Goal: Task Accomplishment & Management: Complete application form

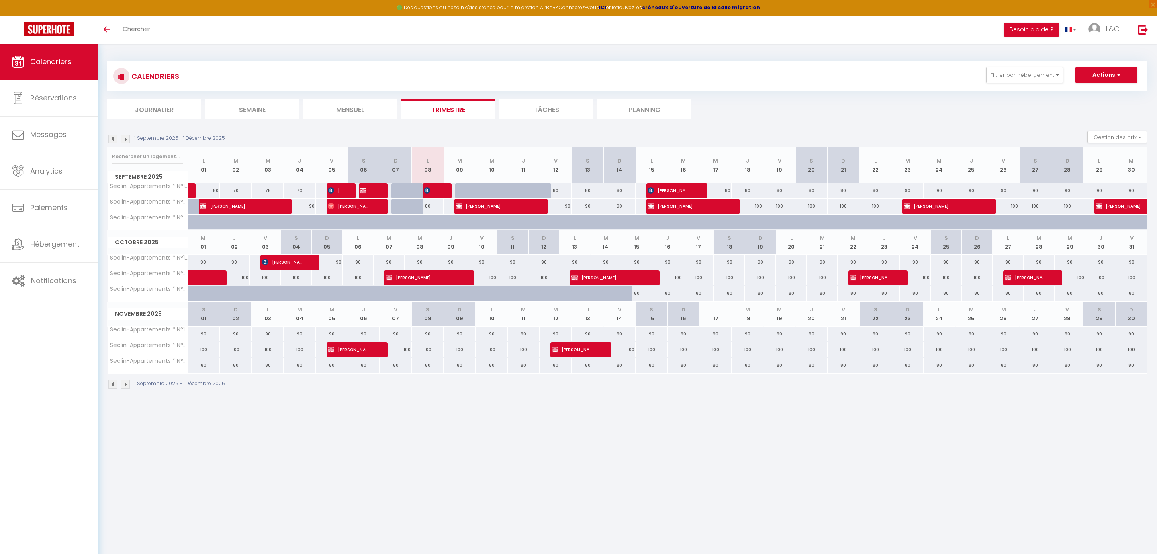
click at [485, 194] on div at bounding box center [492, 190] width 32 height 15
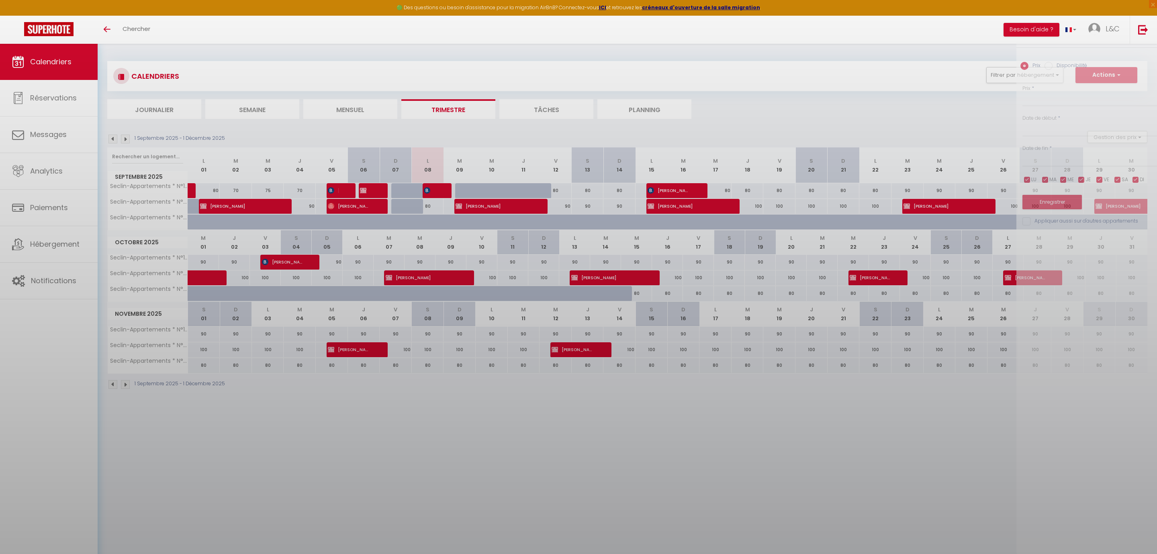
type input "80"
type input "Mer 10 Septembre 2025"
type input "Jeu 11 Septembre 2025"
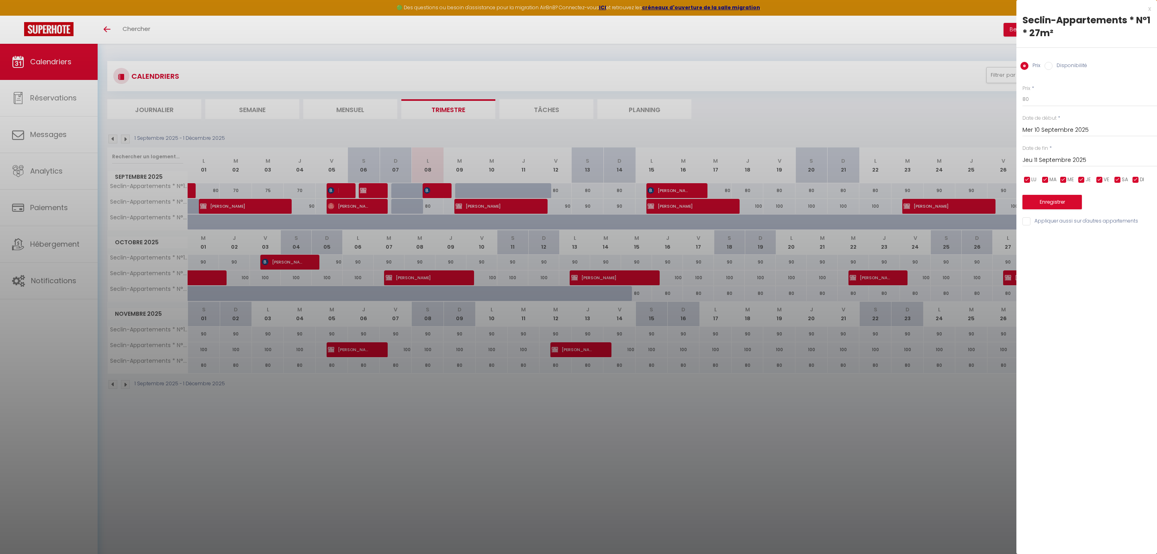
click at [852, 58] on div at bounding box center [578, 277] width 1157 height 554
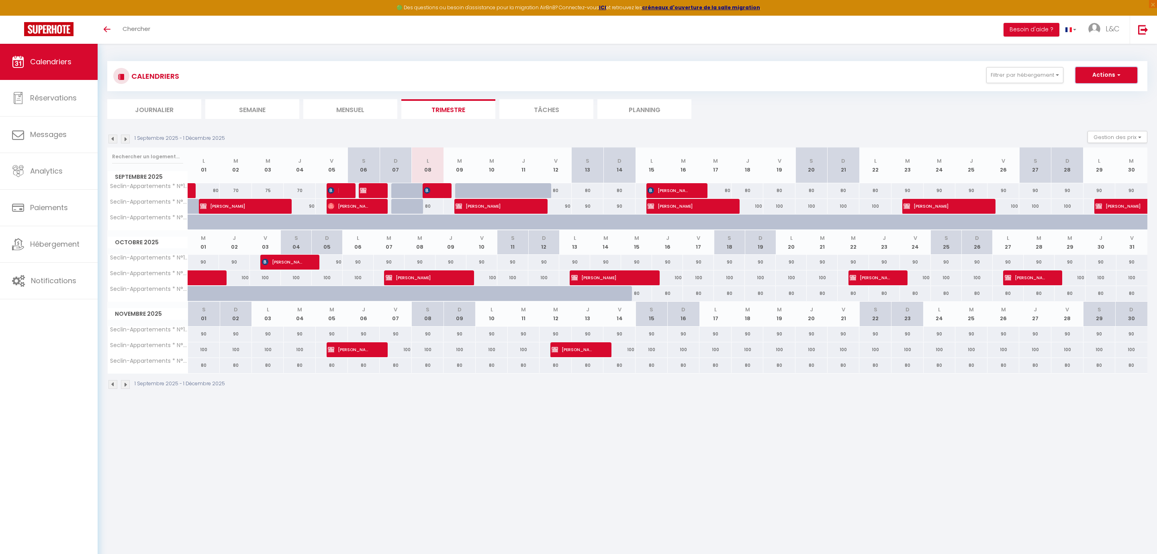
click at [1103, 77] on button "Actions" at bounding box center [1107, 75] width 62 height 16
click at [1108, 95] on link "Nouvelle réservation" at bounding box center [1098, 94] width 70 height 12
select select
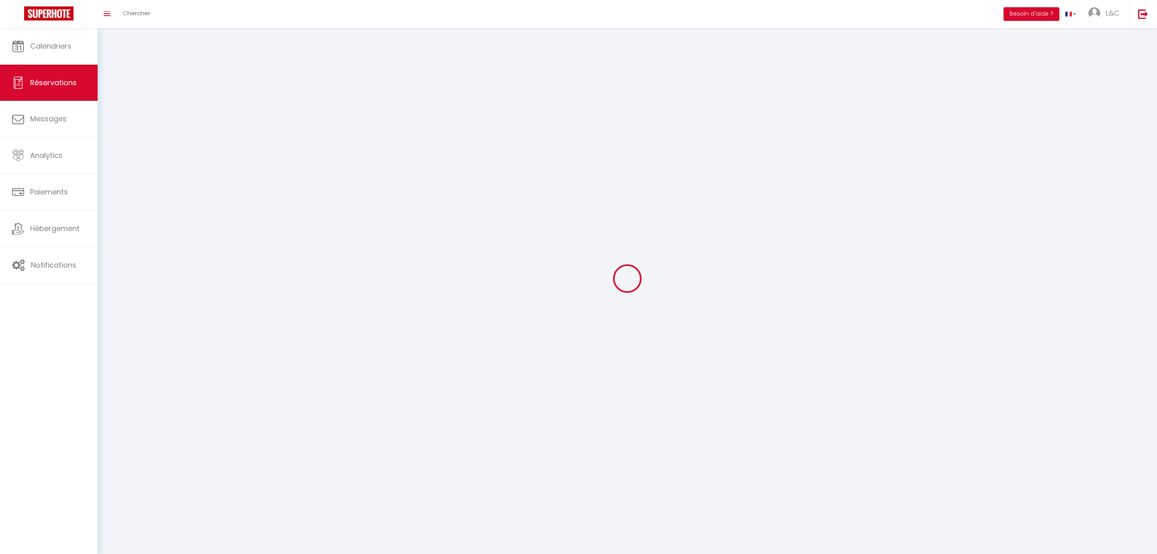
select select
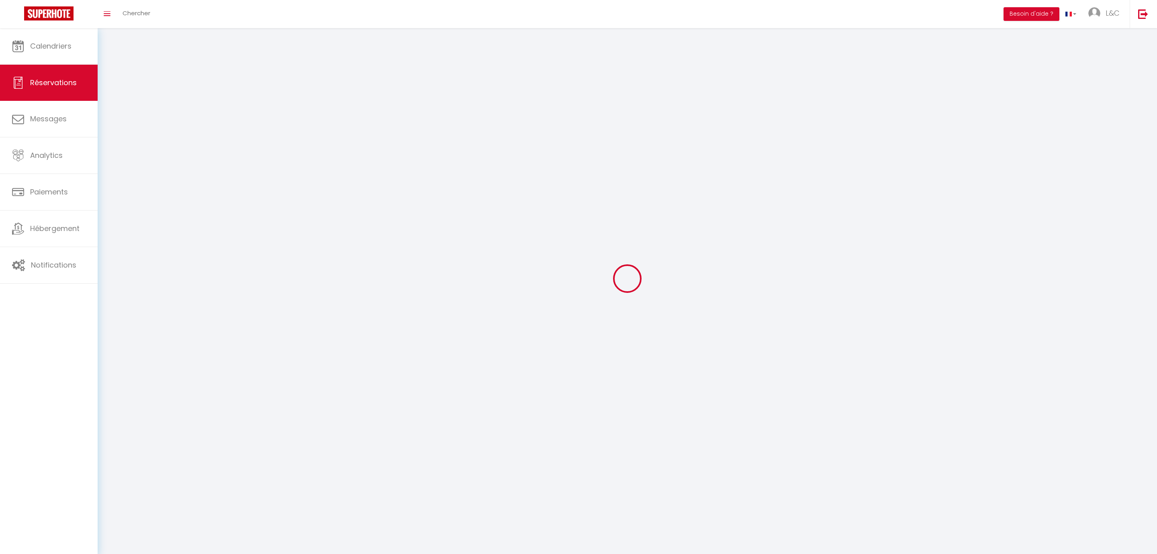
select select
checkbox input "false"
select select
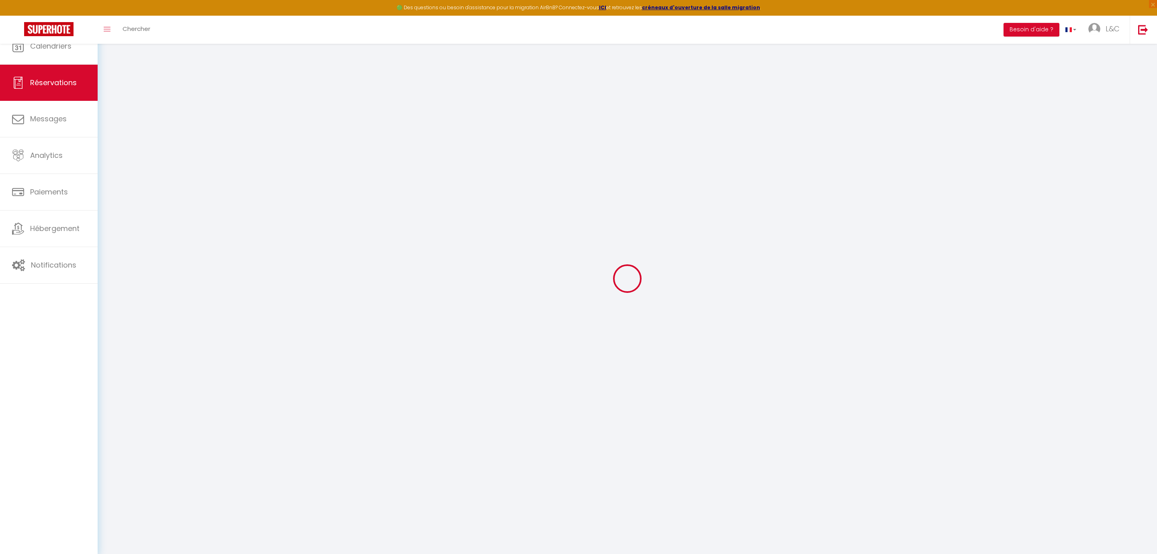
select select
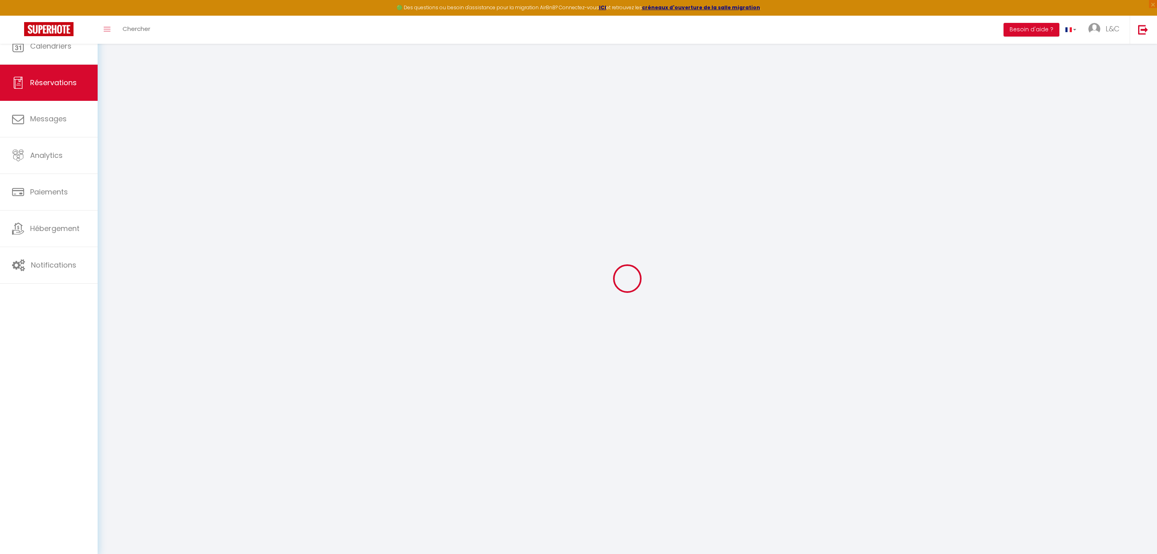
select select
checkbox input "false"
select select
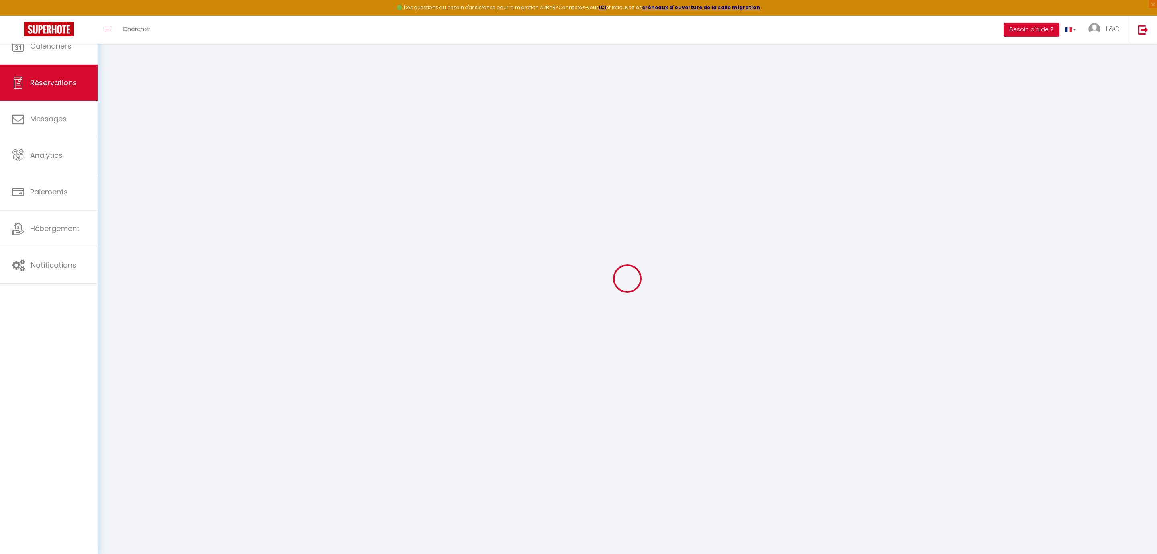
select select
checkbox input "false"
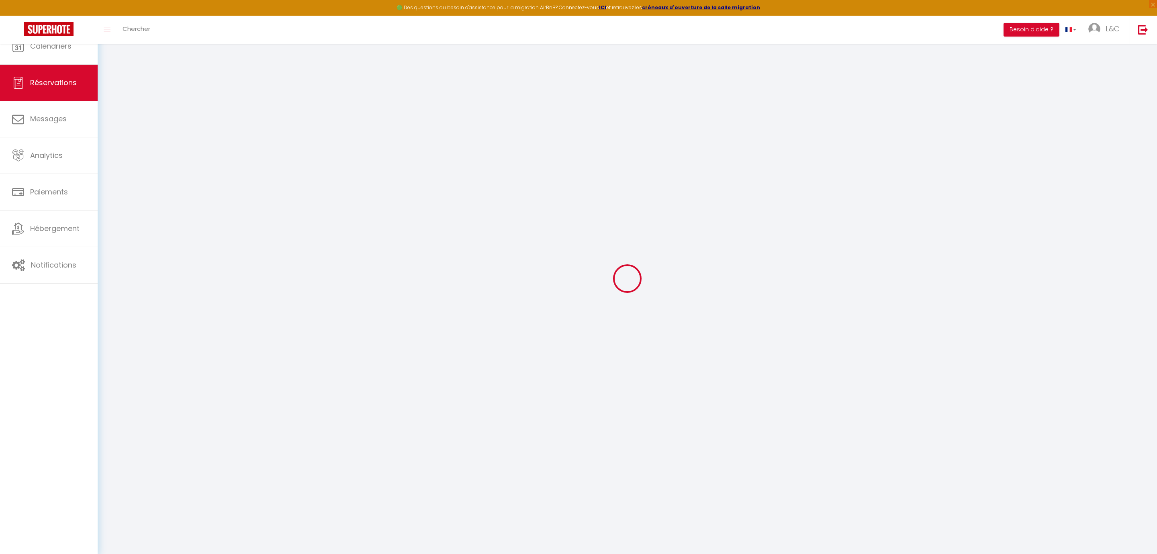
select select
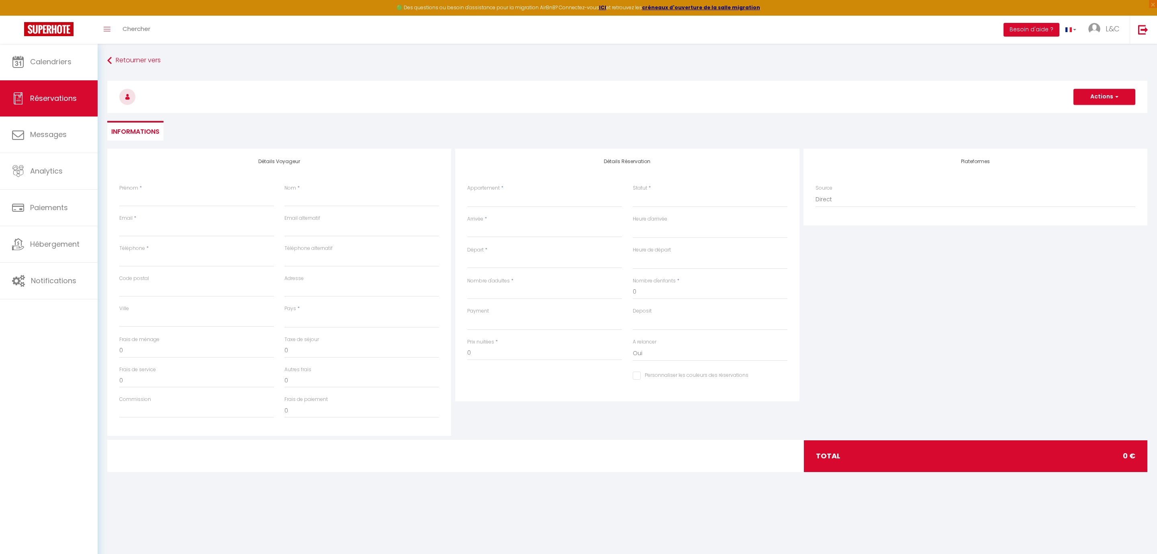
select select
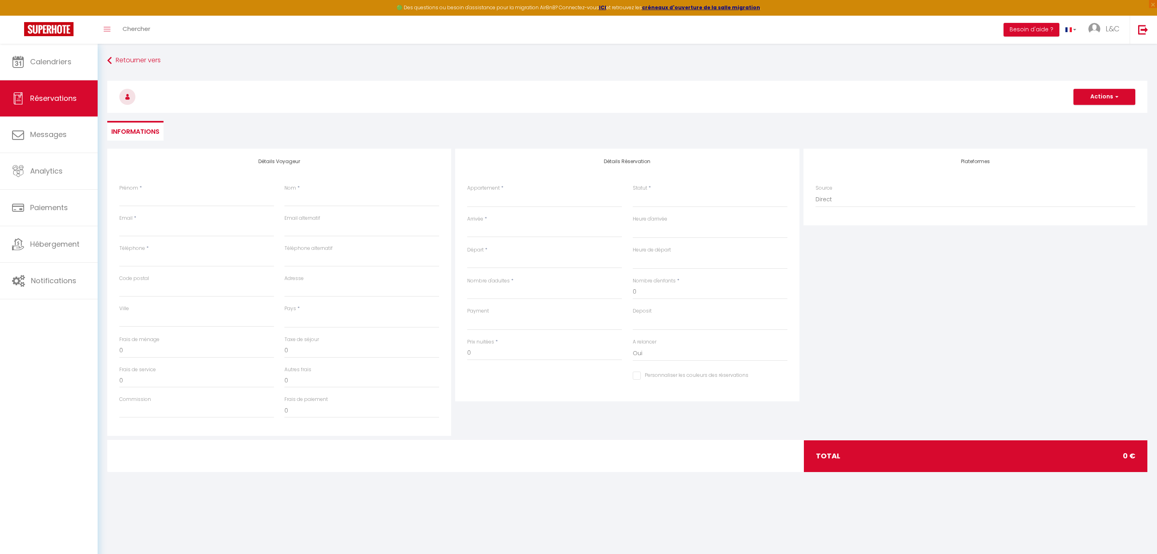
checkbox input "false"
select select
click at [192, 201] on input "Prénom" at bounding box center [196, 199] width 155 height 14
type input "D"
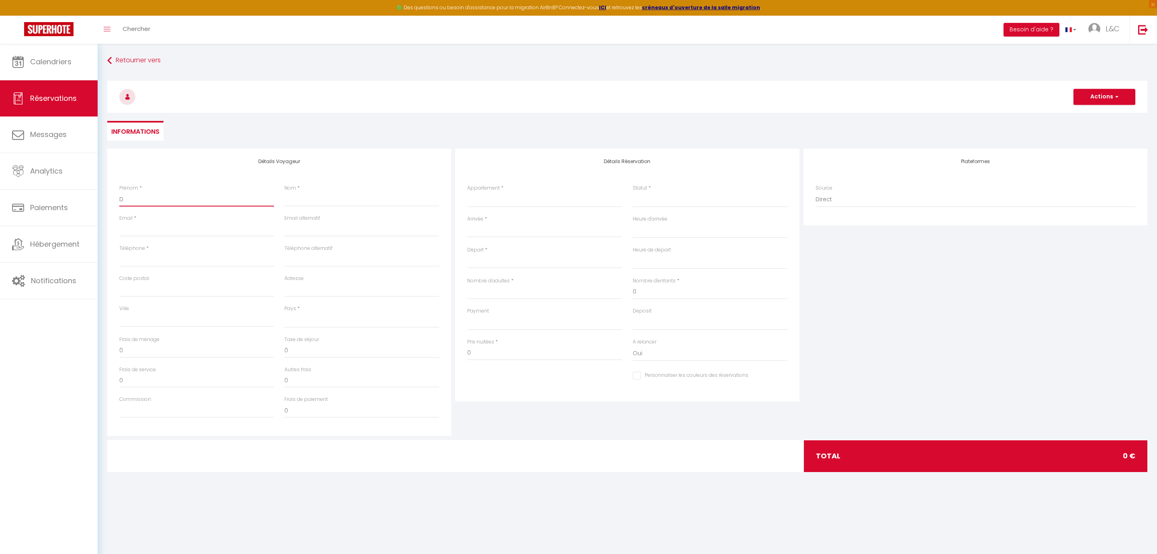
select select
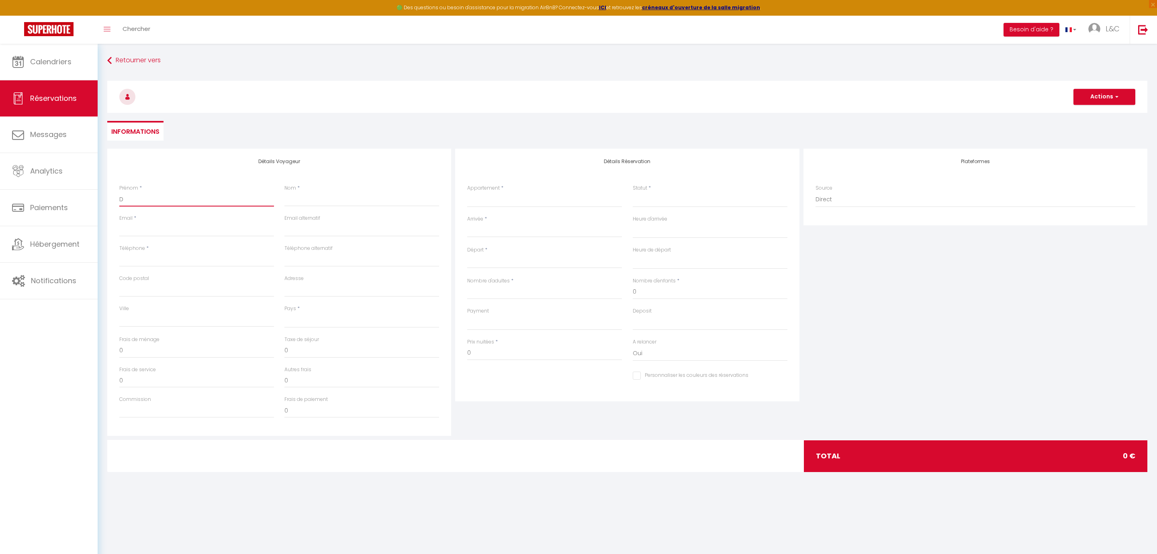
select select
checkbox input "false"
type input "DO"
select select
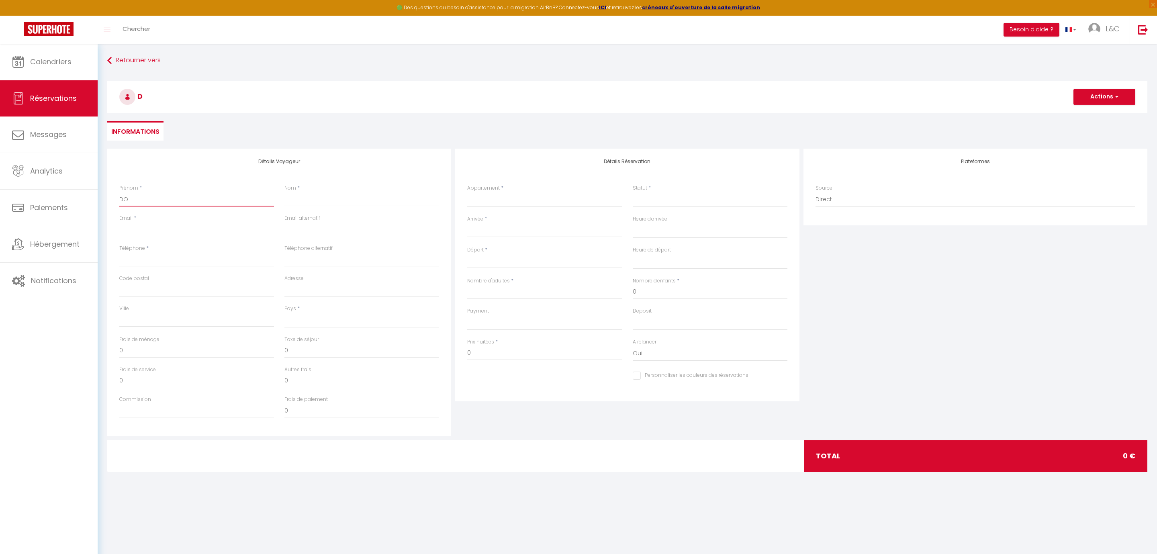
select select
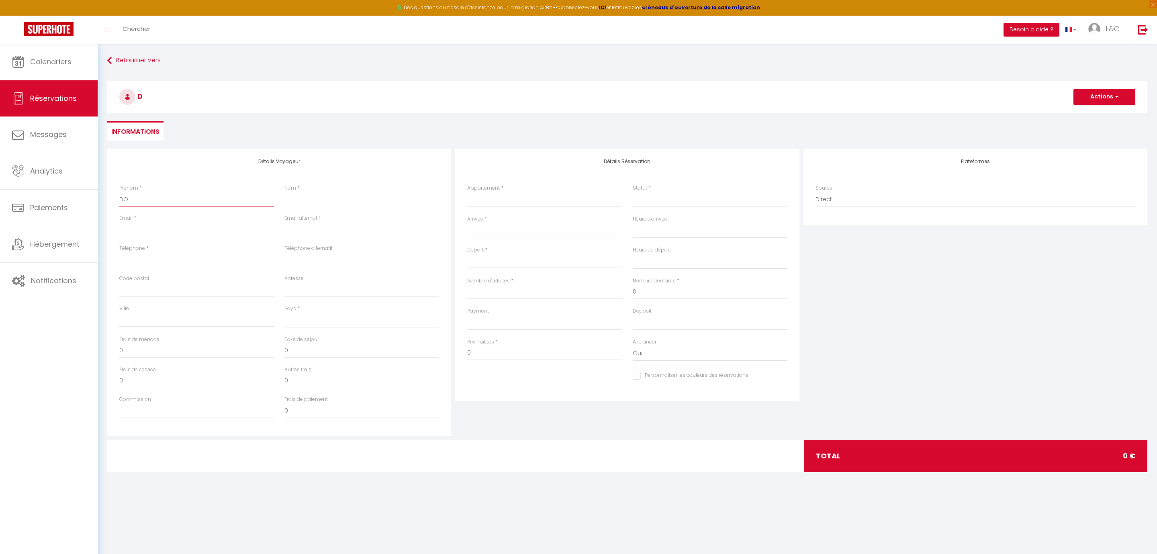
select select
checkbox input "false"
type input "D"
select select
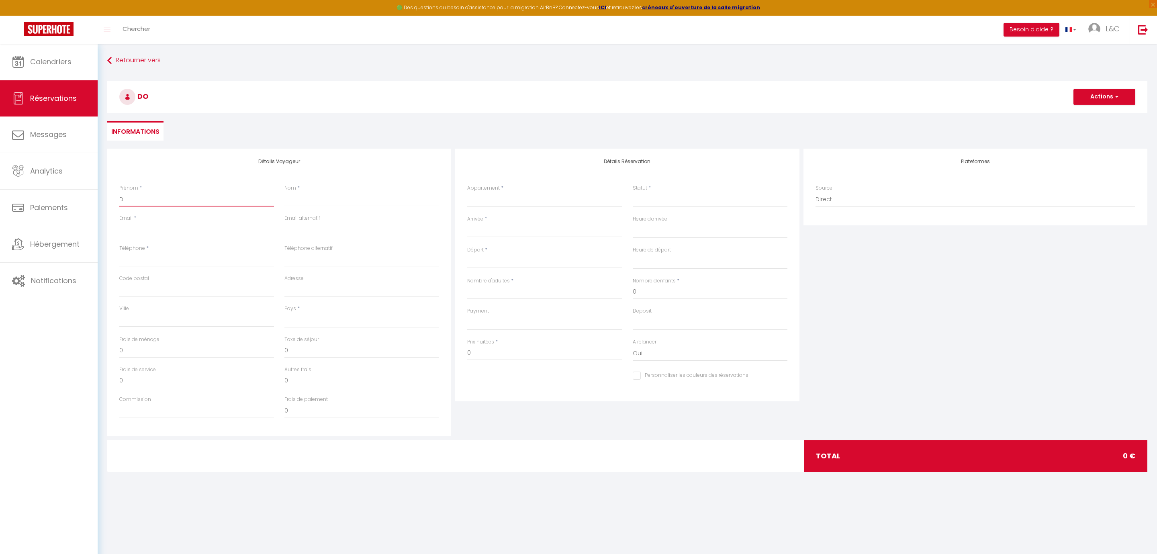
select select
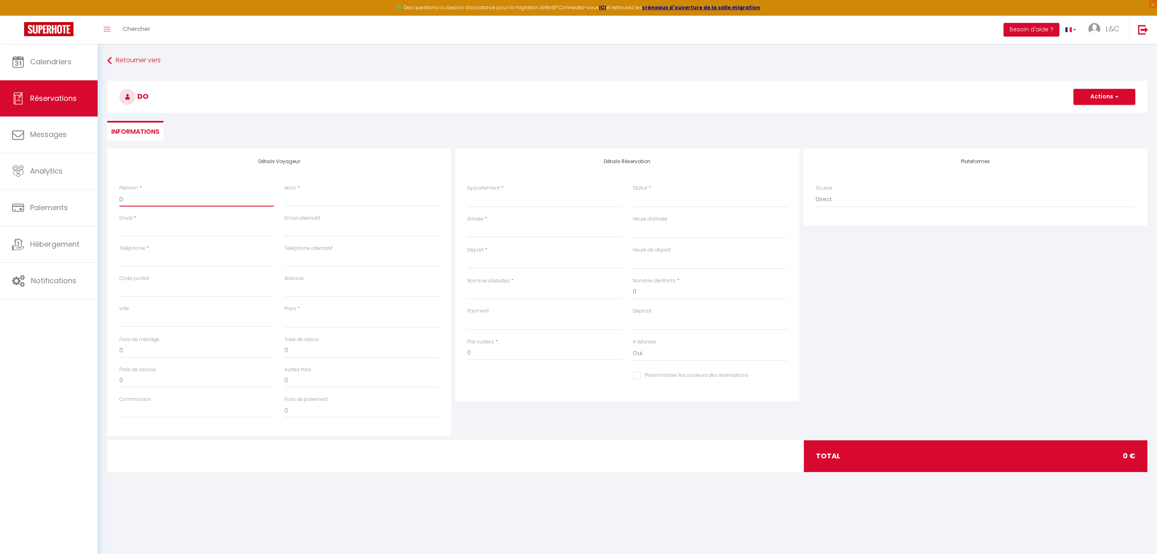
checkbox input "false"
type input "DO"
select select
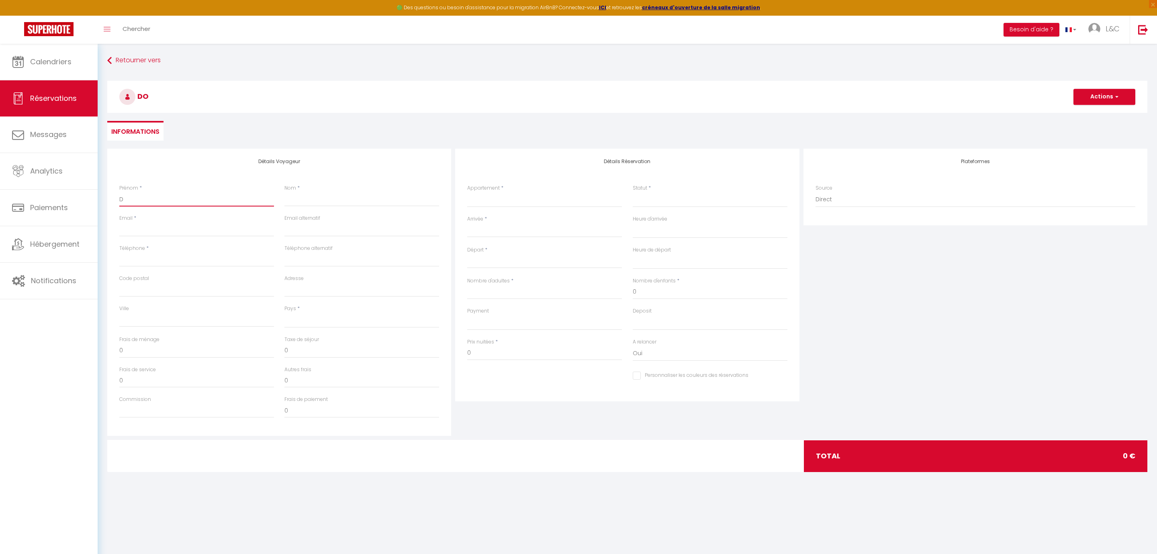
select select
checkbox input "false"
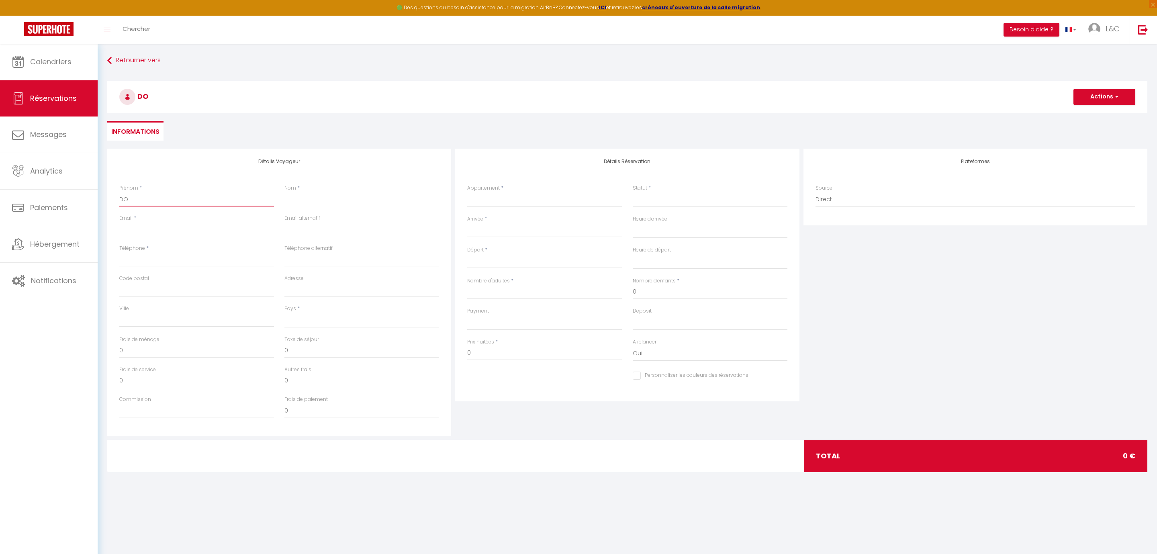
type input "DOR"
select select
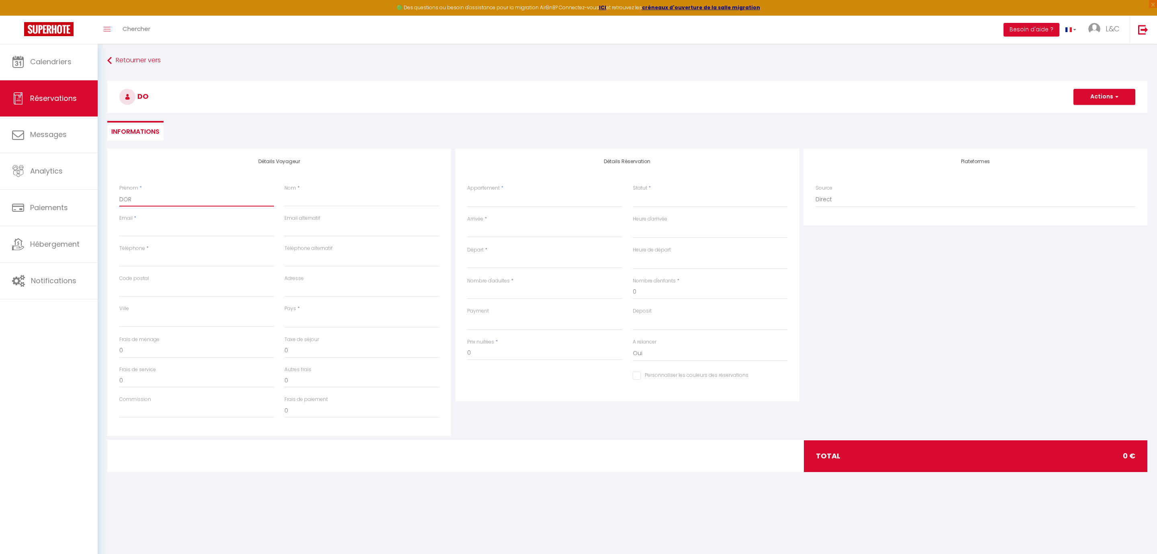
select select
checkbox input "false"
type input "DORA"
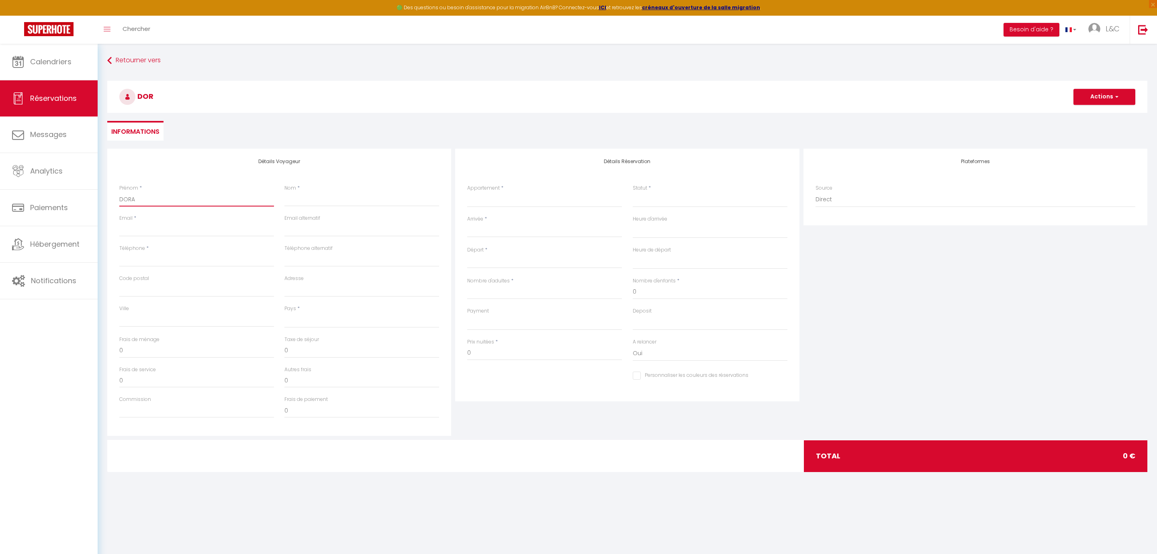
select select
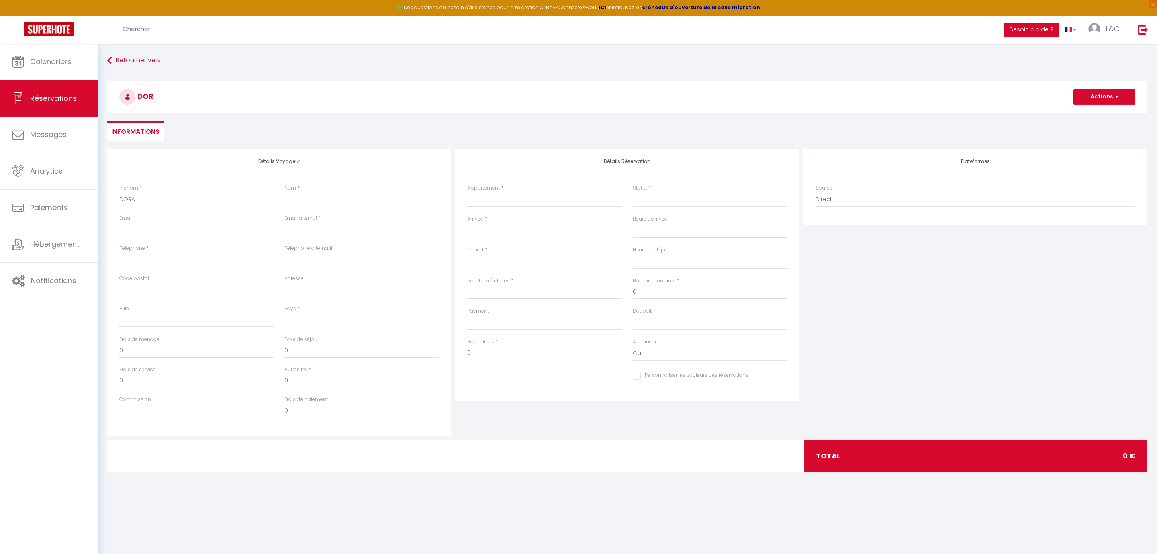
select select
checkbox input "false"
type input "DORAT"
select select
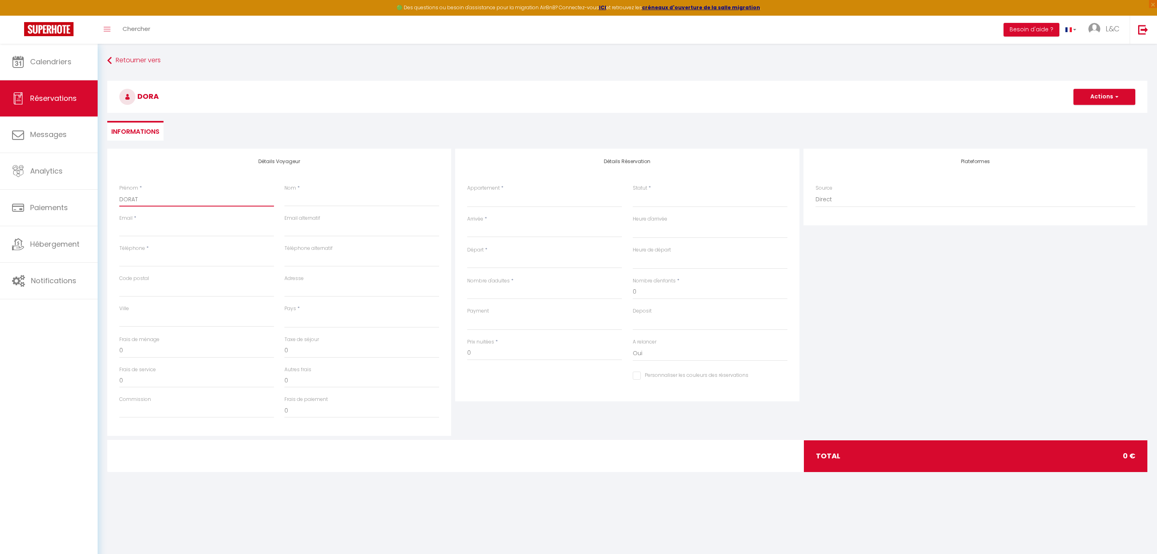
select select
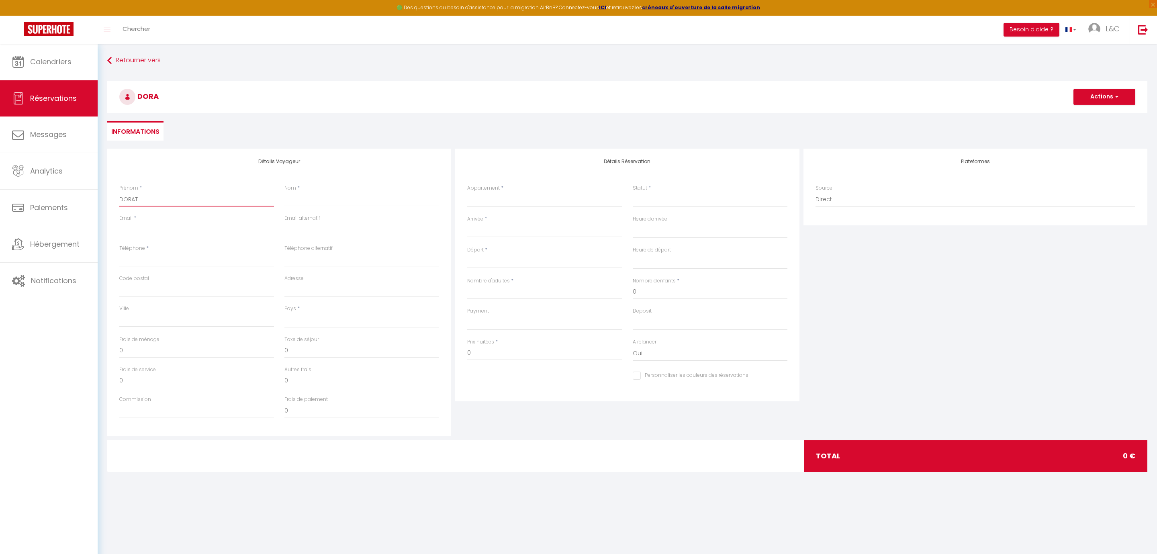
select select
checkbox input "false"
type input "DORATH"
select select
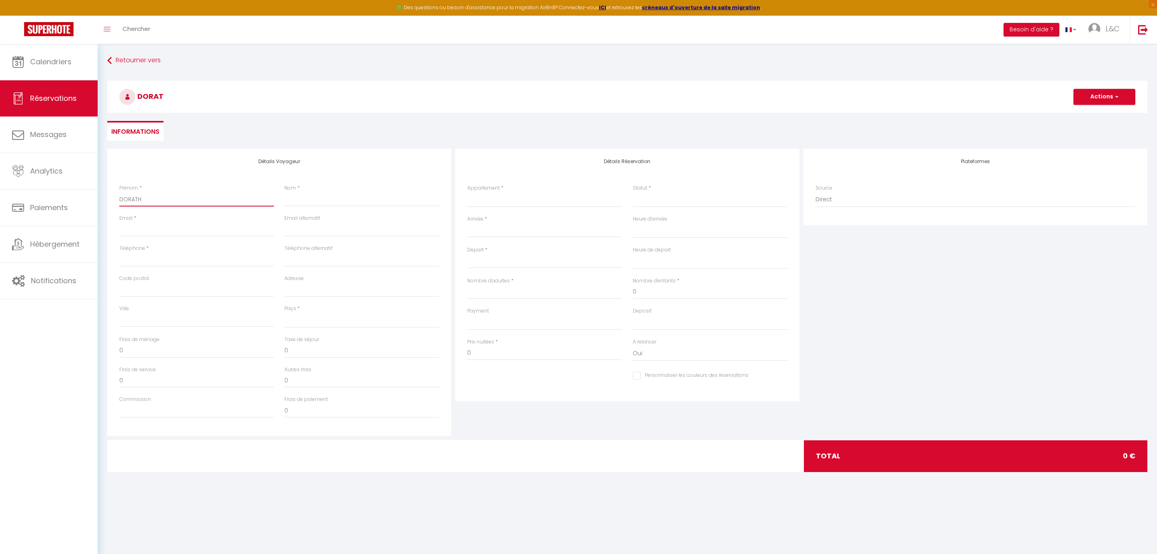
select select
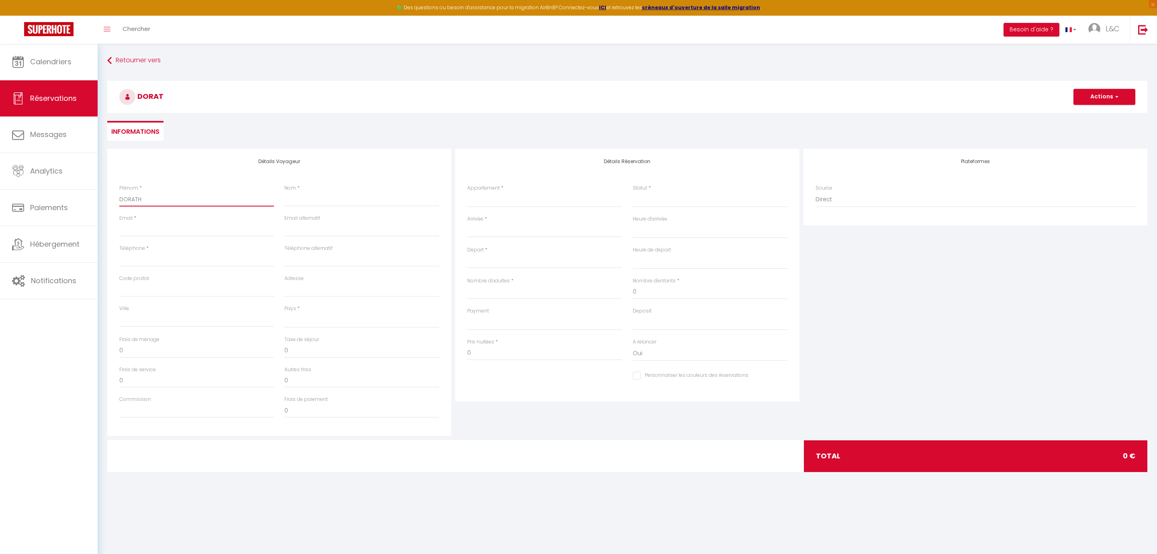
checkbox input "false"
type input "DORATH2"
select select
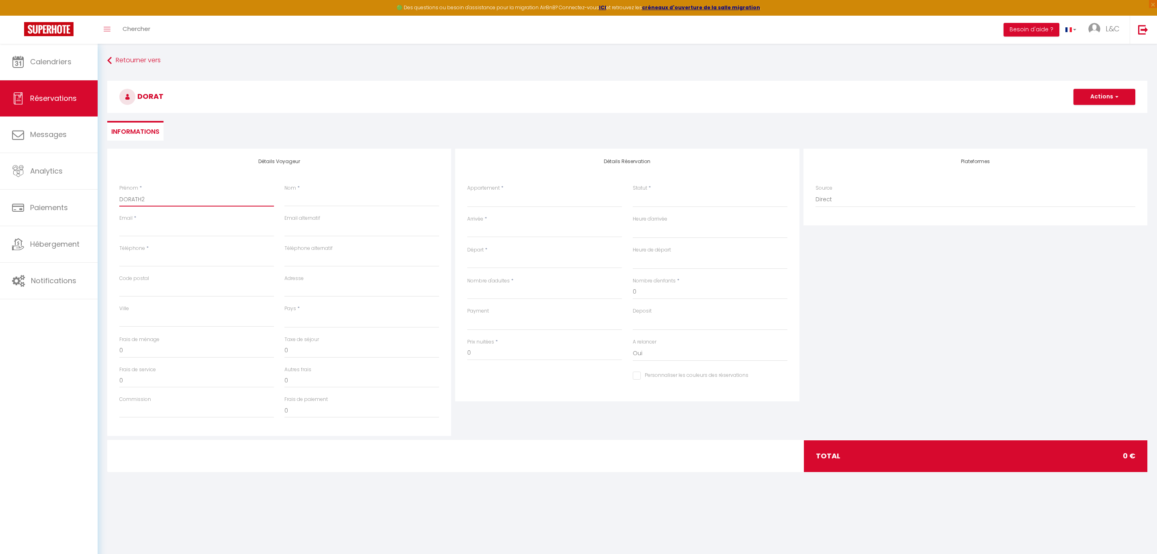
select select
checkbox input "false"
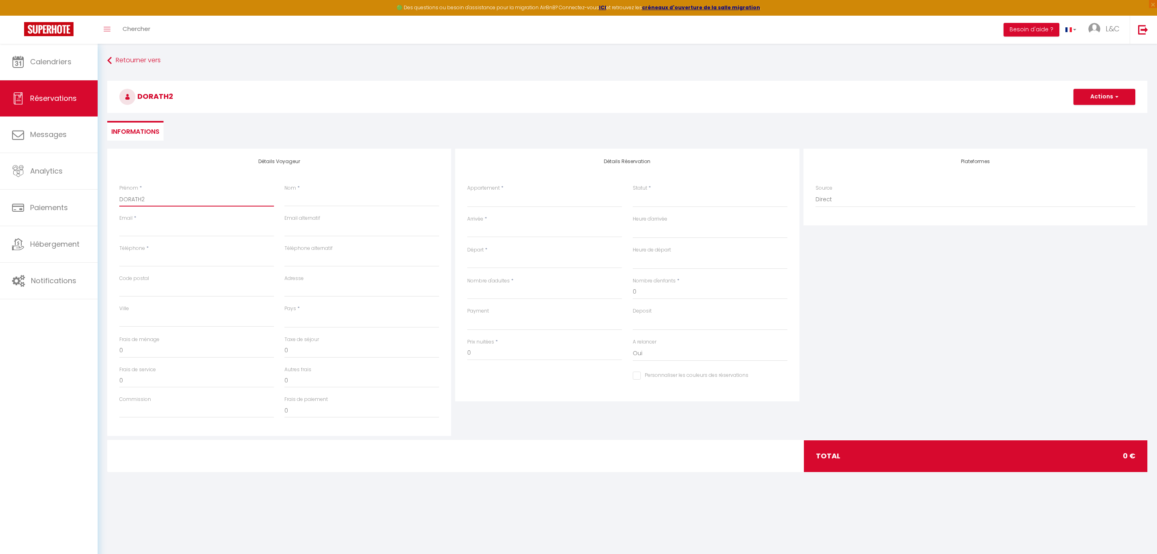
type input "DORATH"
select select
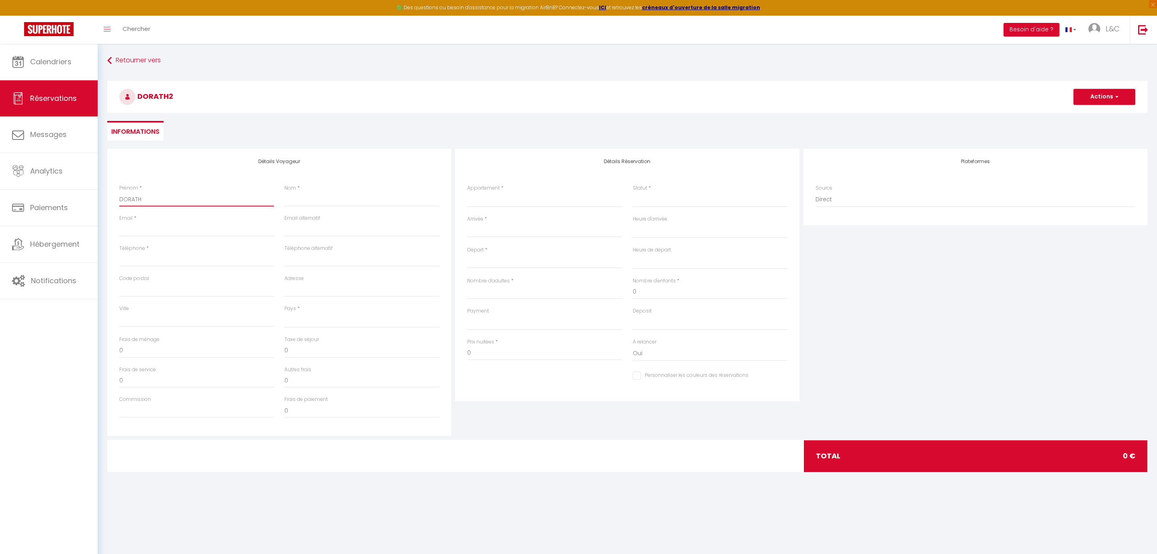
select select
checkbox input "false"
type input "DORAT"
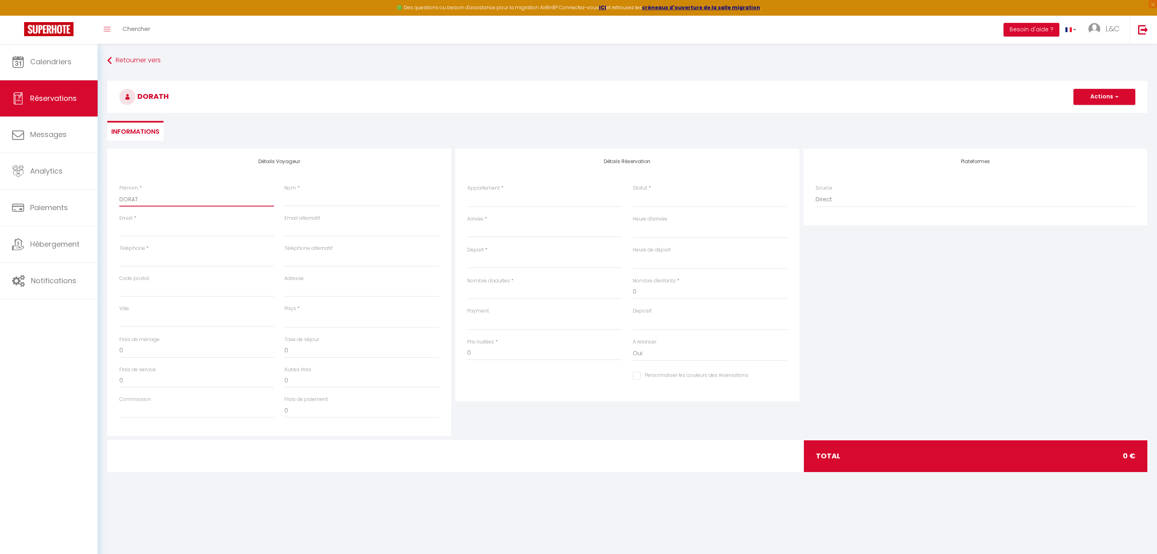
select select
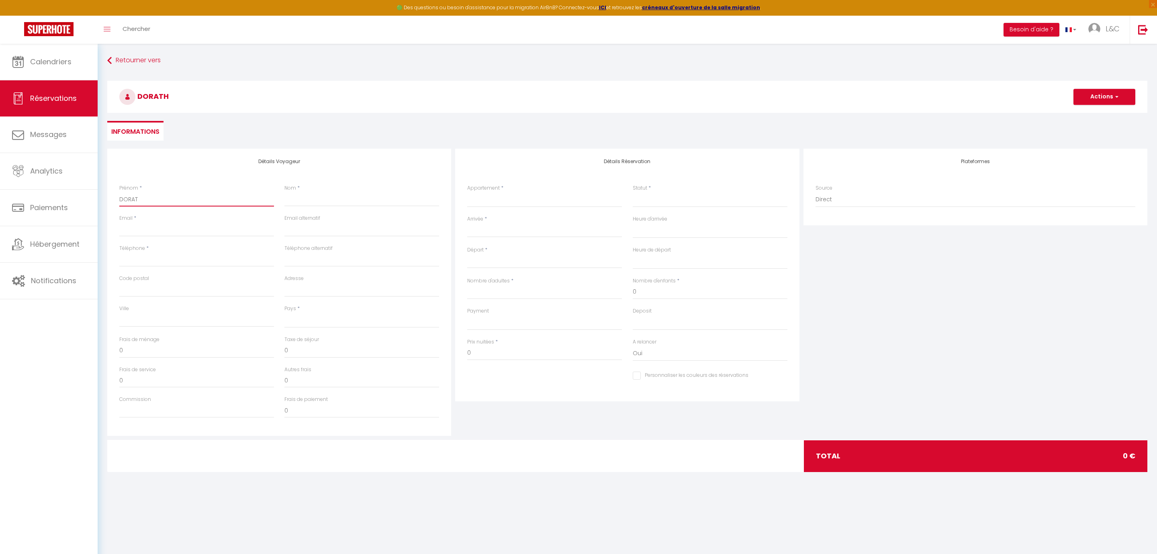
select select
checkbox input "false"
type input "DORA"
select select
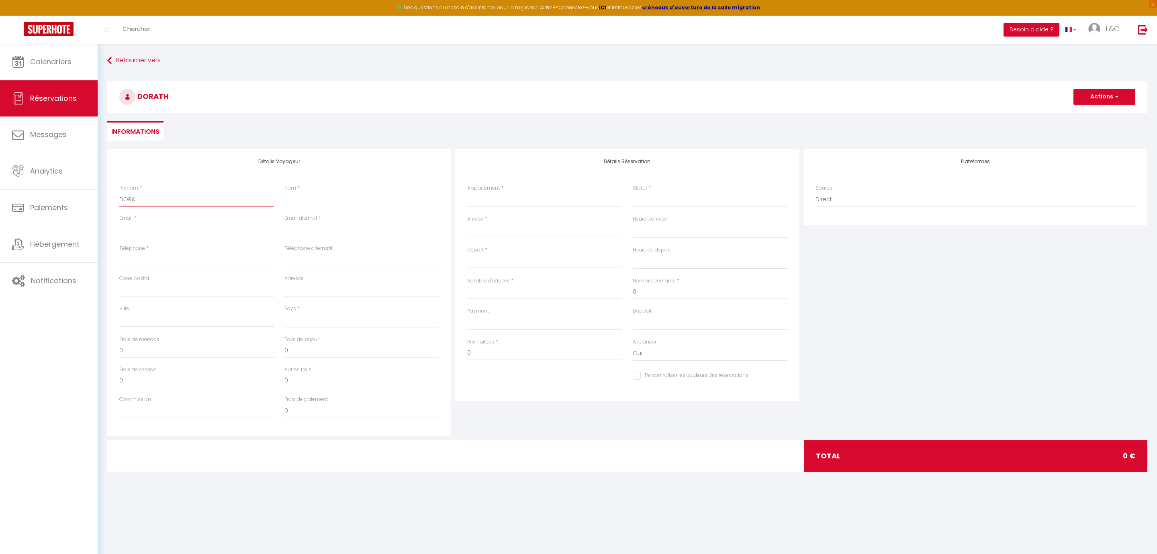
select select
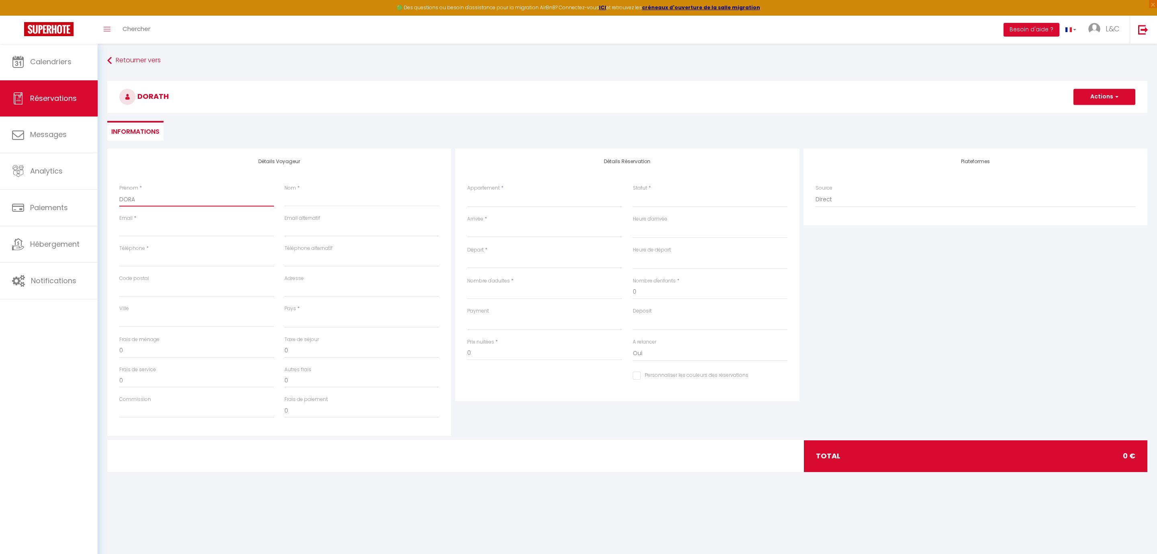
select select
checkbox input "false"
type input "DOR"
select select
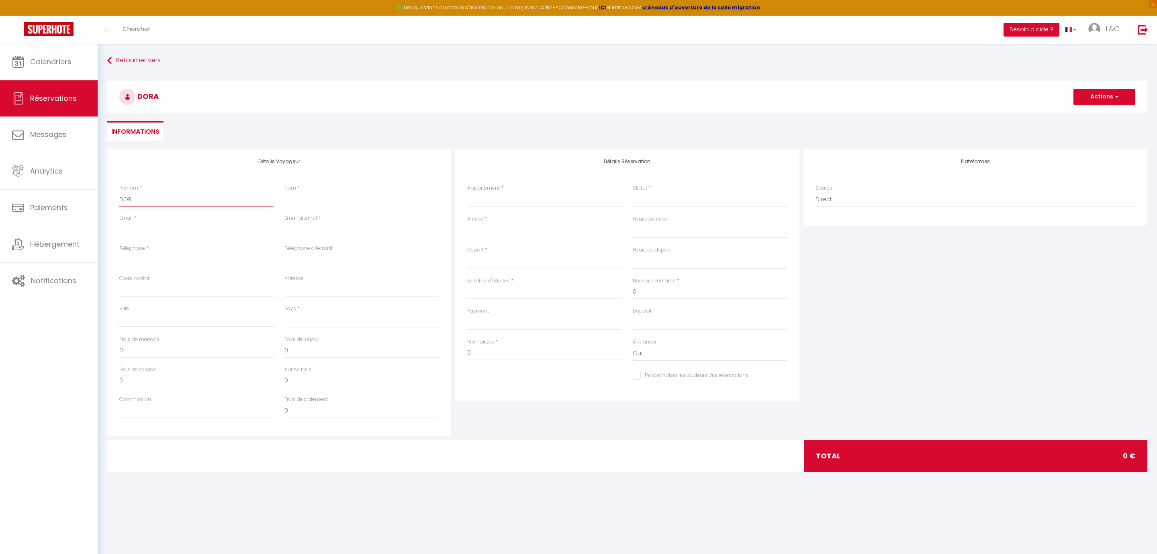
select select
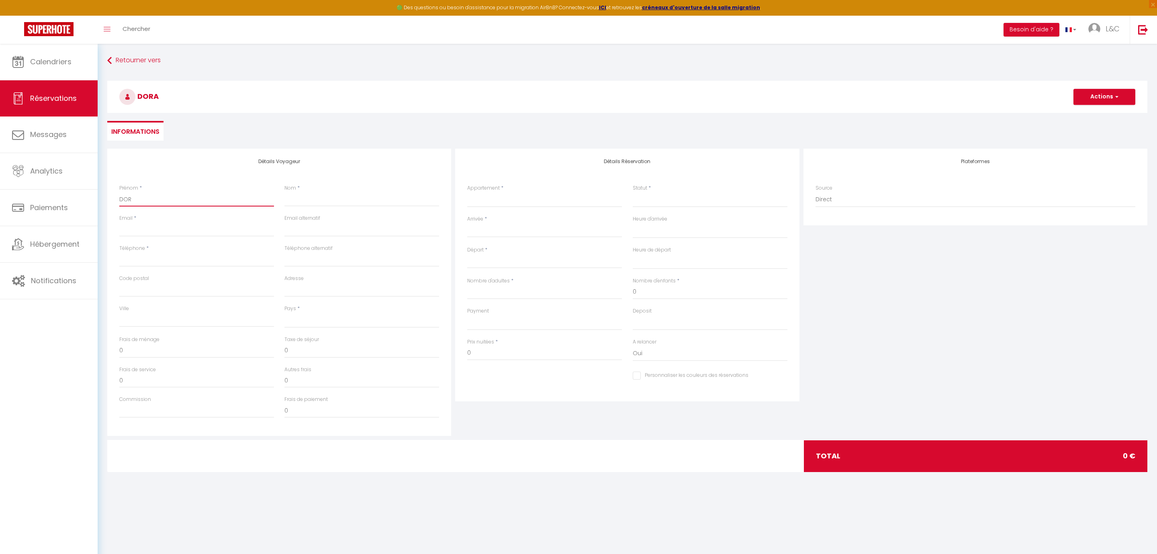
checkbox input "false"
type input "DO"
select select
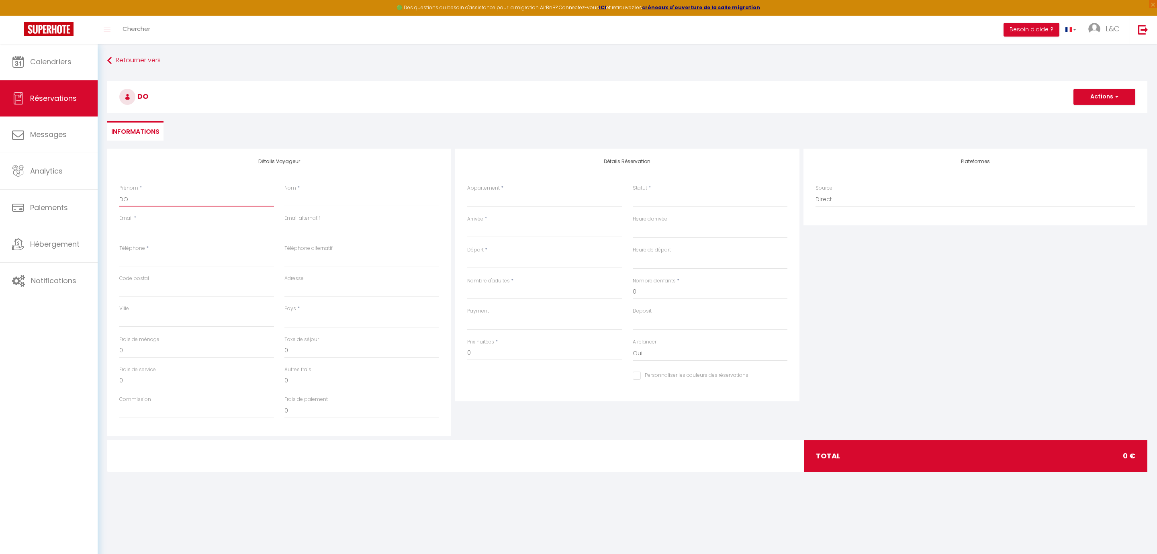
select select
checkbox input "false"
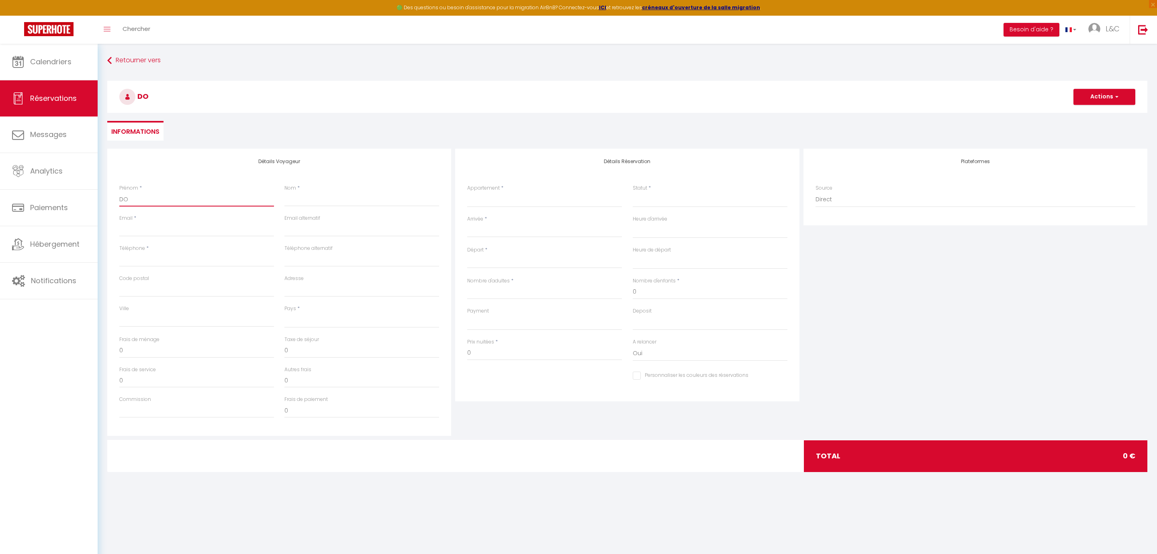
type input "D"
select select
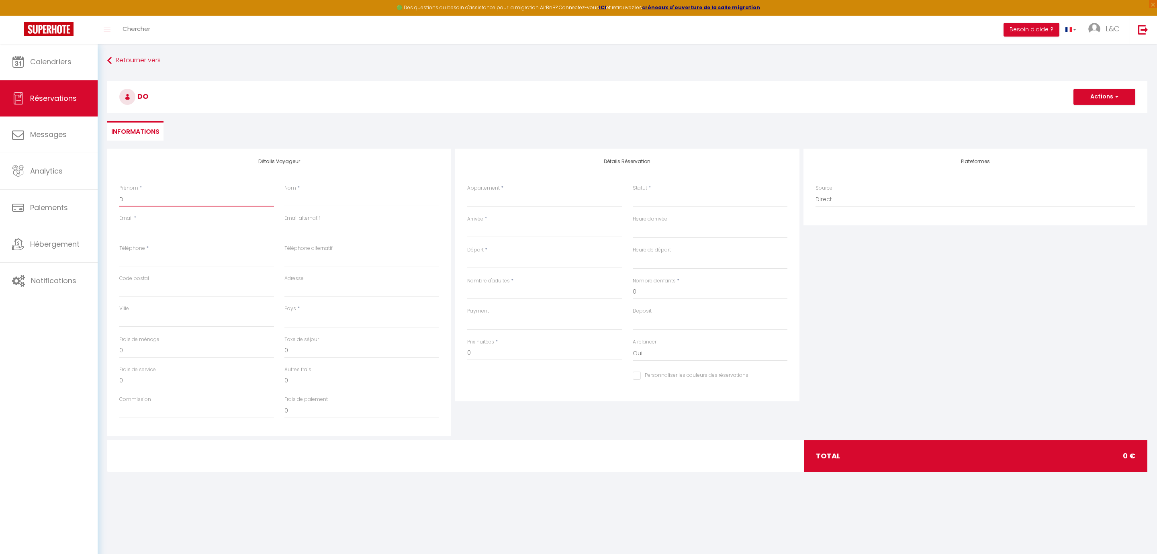
select select
checkbox input "false"
type input "Do"
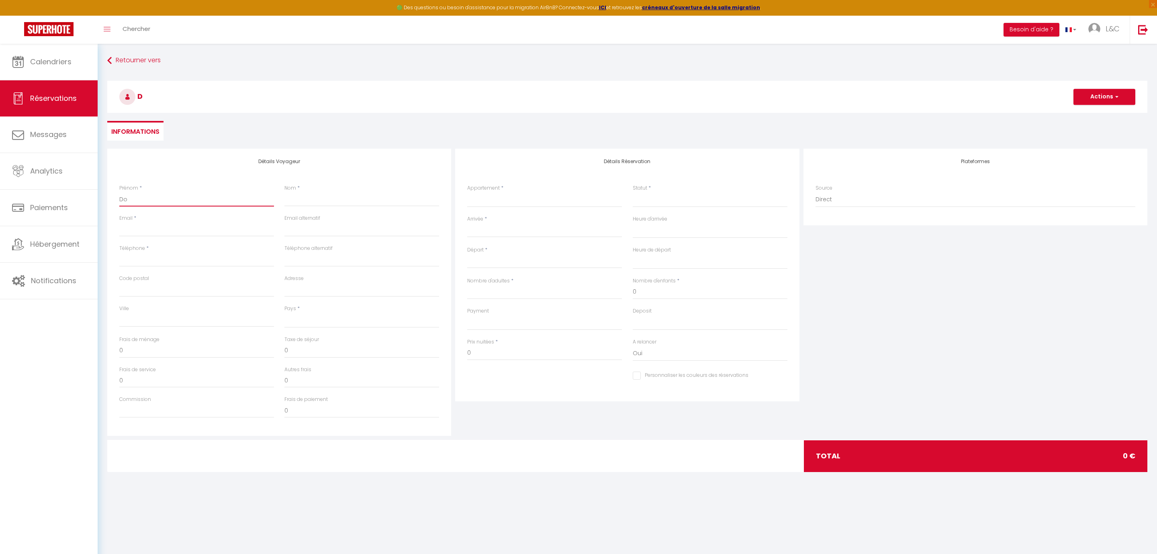
select select
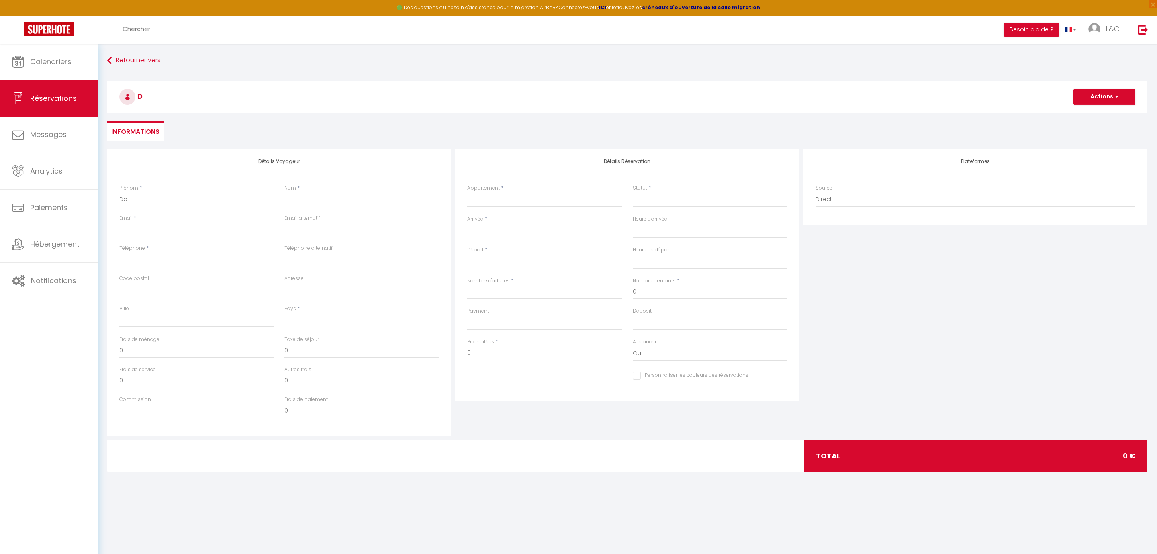
select select
checkbox input "false"
type input "Dot"
select select
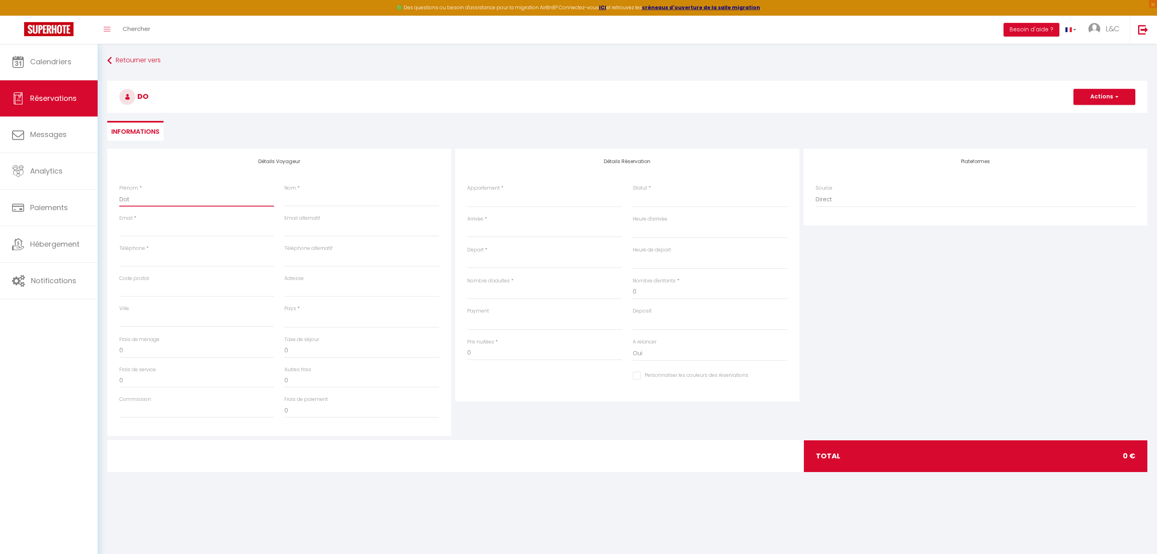
select select
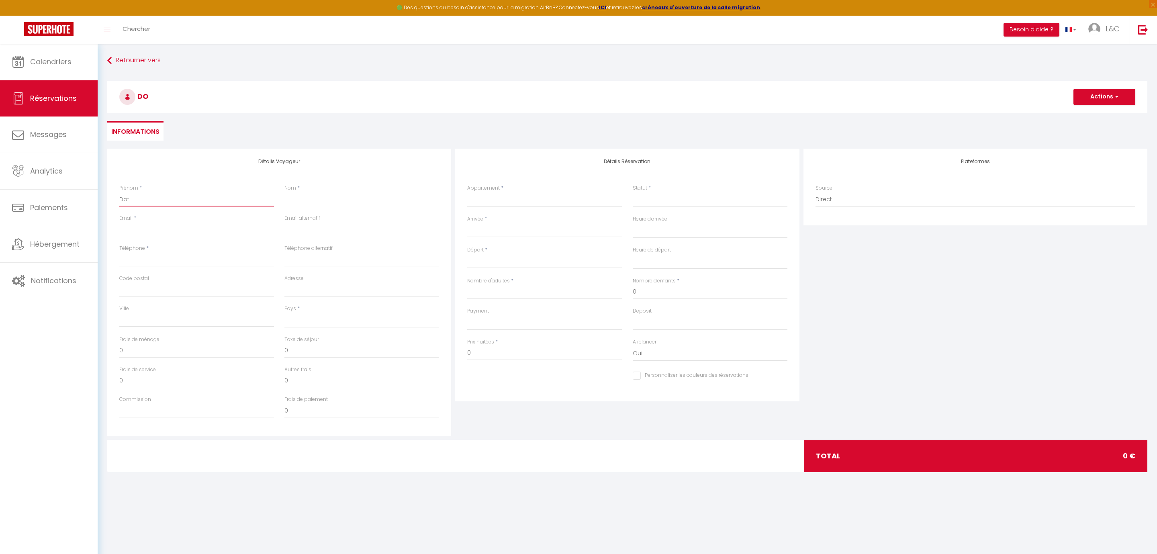
select select
checkbox input "false"
type input "Do"
select select
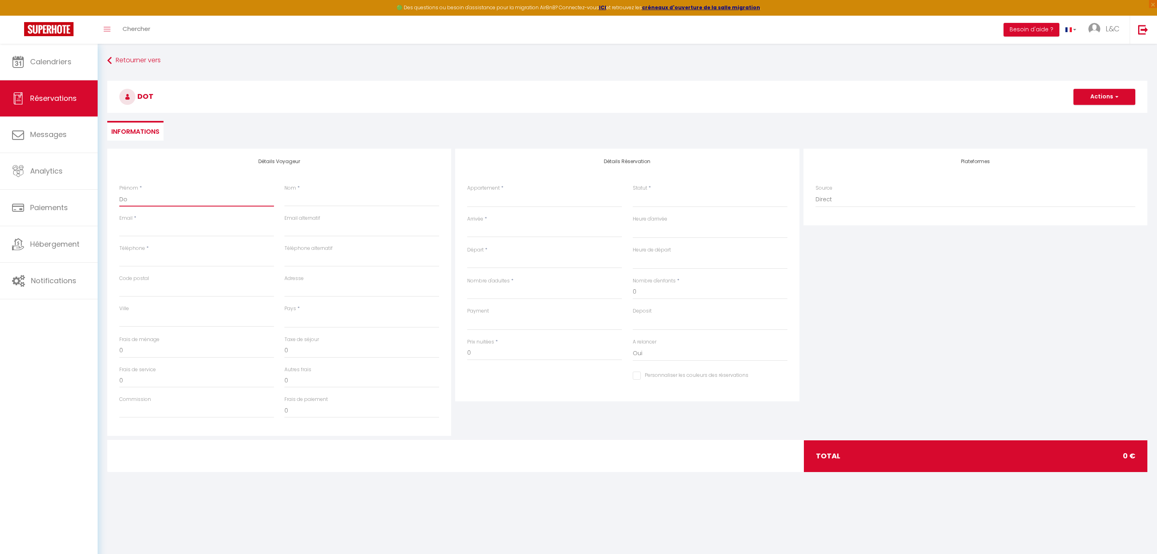
select select
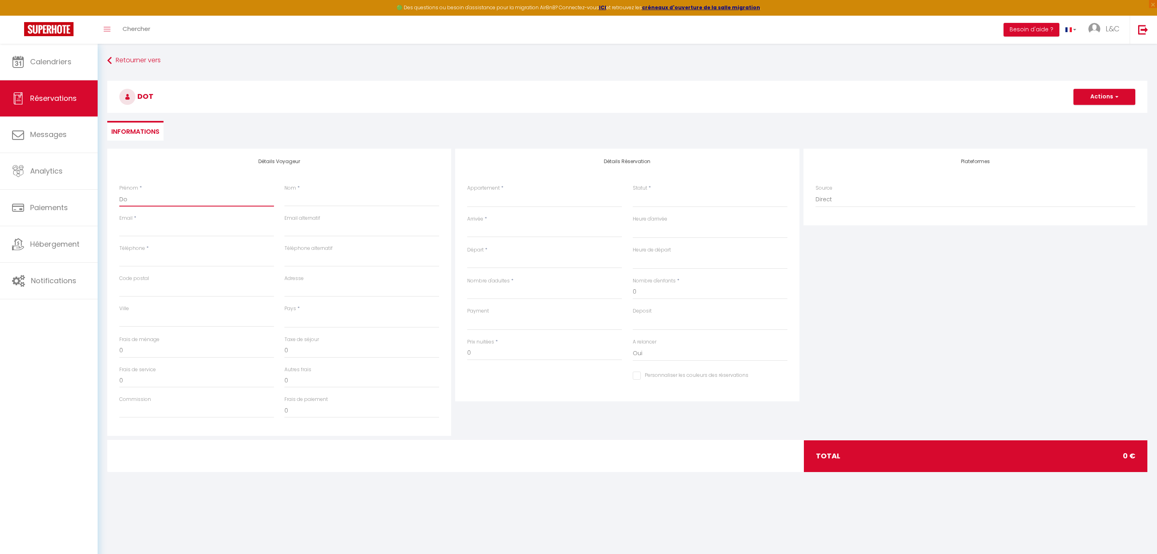
checkbox input "false"
click at [319, 195] on input "Nom" at bounding box center [361, 199] width 155 height 14
click at [289, 195] on input "decoster" at bounding box center [361, 199] width 155 height 14
click at [215, 230] on input "Email client" at bounding box center [196, 229] width 155 height 14
click at [158, 262] on input "Téléphone" at bounding box center [196, 259] width 155 height 14
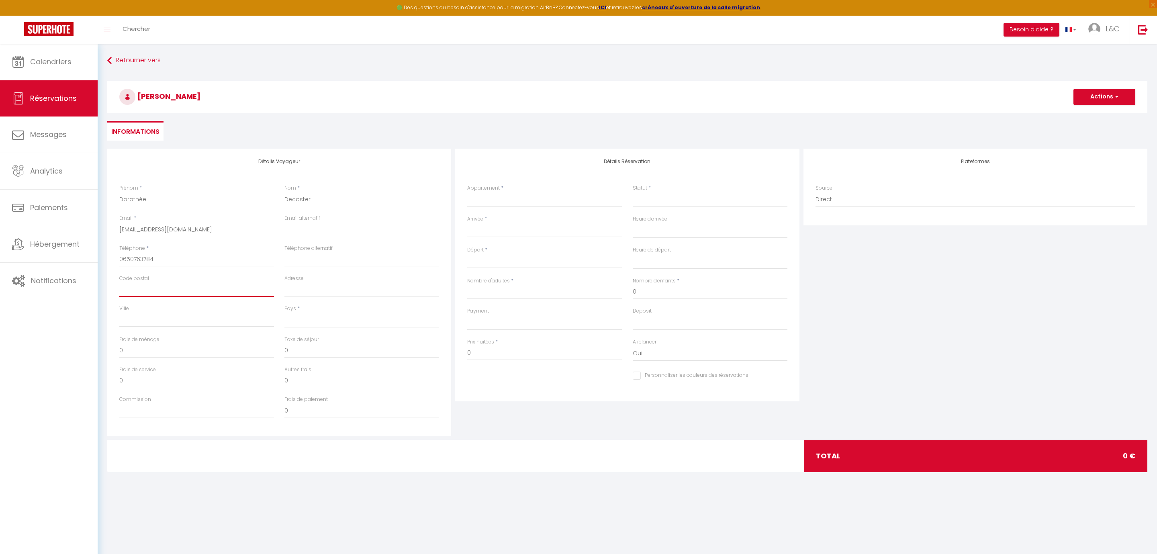
click at [138, 287] on input "Code postal" at bounding box center [196, 289] width 155 height 14
click at [297, 311] on div "Pays * [GEOGRAPHIC_DATA] [GEOGRAPHIC_DATA] [GEOGRAPHIC_DATA] [GEOGRAPHIC_DATA] …" at bounding box center [361, 316] width 155 height 23
click at [338, 325] on select "[GEOGRAPHIC_DATA] [GEOGRAPHIC_DATA] [GEOGRAPHIC_DATA] [GEOGRAPHIC_DATA] [GEOGRA…" at bounding box center [361, 320] width 155 height 15
click at [284, 313] on select "[GEOGRAPHIC_DATA] [GEOGRAPHIC_DATA] [GEOGRAPHIC_DATA] [GEOGRAPHIC_DATA] [GEOGRA…" at bounding box center [361, 320] width 155 height 15
click at [193, 353] on input "0" at bounding box center [196, 351] width 155 height 14
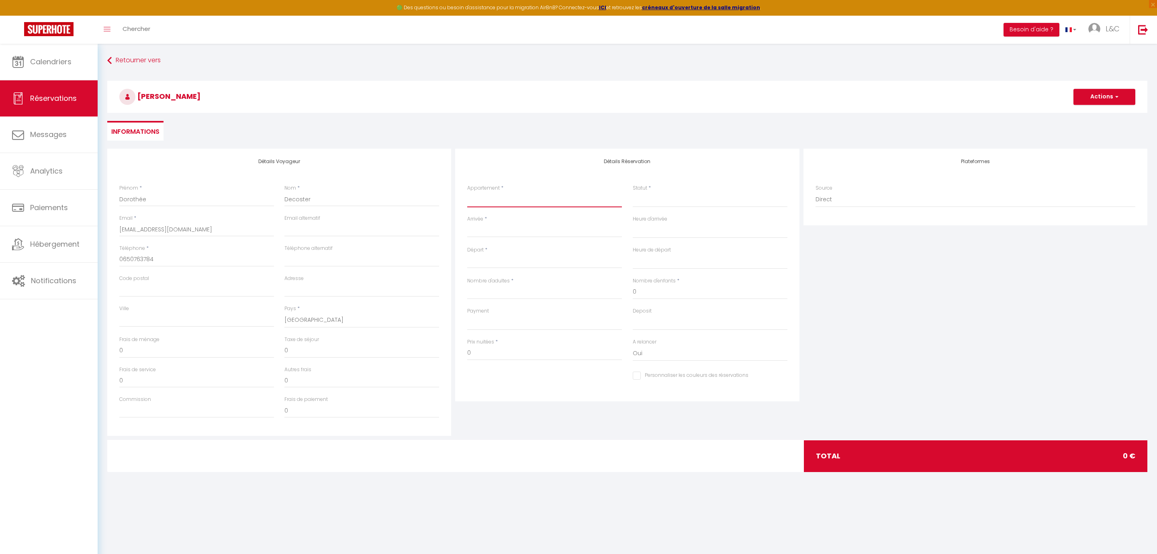
click at [467, 192] on select "Seclin-Appartements * N°1 * 27m² Seclin-Appartements * N°2 * 36m² Seclin-Appart…" at bounding box center [544, 199] width 155 height 15
click option "Seclin-Appartements * N°1 * 27m²" at bounding box center [0, 0] width 0 height 0
click at [685, 202] on select "Confirmé Non Confirmé [PERSON_NAME] par le voyageur No Show Request" at bounding box center [710, 199] width 155 height 15
click option "Confirmé" at bounding box center [0, 0] width 0 height 0
click at [477, 226] on input "Arrivée" at bounding box center [544, 231] width 155 height 10
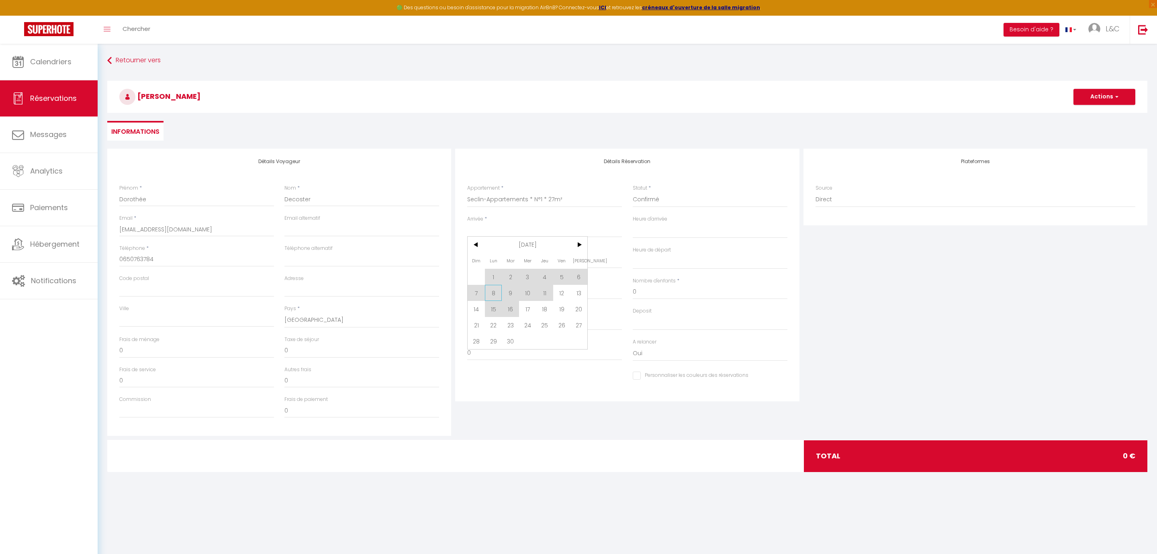
click at [490, 290] on span "8" at bounding box center [493, 293] width 17 height 16
click at [494, 293] on input "Nombre d'adultes" at bounding box center [544, 292] width 155 height 14
click at [495, 228] on input "Lun 08 Septembre 2025" at bounding box center [544, 231] width 155 height 10
click at [514, 299] on span "9" at bounding box center [510, 293] width 17 height 16
click at [494, 260] on input "[DATE]" at bounding box center [544, 262] width 155 height 10
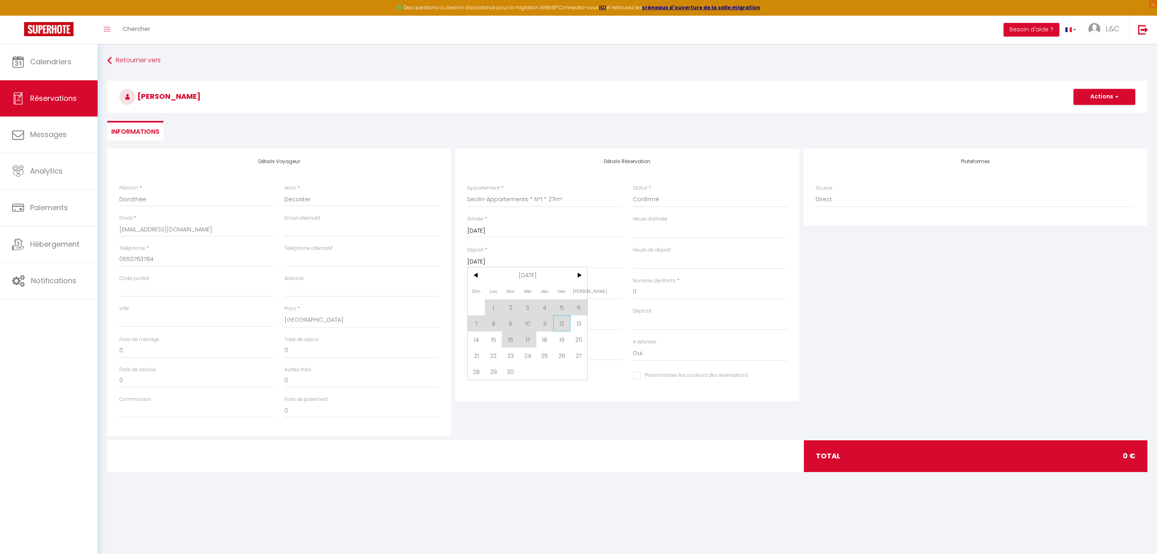
click at [563, 322] on span "12" at bounding box center [561, 323] width 17 height 16
click at [633, 223] on select "00:00 00:30 01:00 01:30 02:00 02:30 03:00 03:30 04:00 04:30 05:00 05:30 06:00 0…" at bounding box center [710, 230] width 155 height 15
click option "14:00" at bounding box center [0, 0] width 0 height 0
click at [512, 297] on input "Nombre d'adultes" at bounding box center [544, 292] width 155 height 14
click at [467, 315] on select "OK KO" at bounding box center [544, 322] width 155 height 15
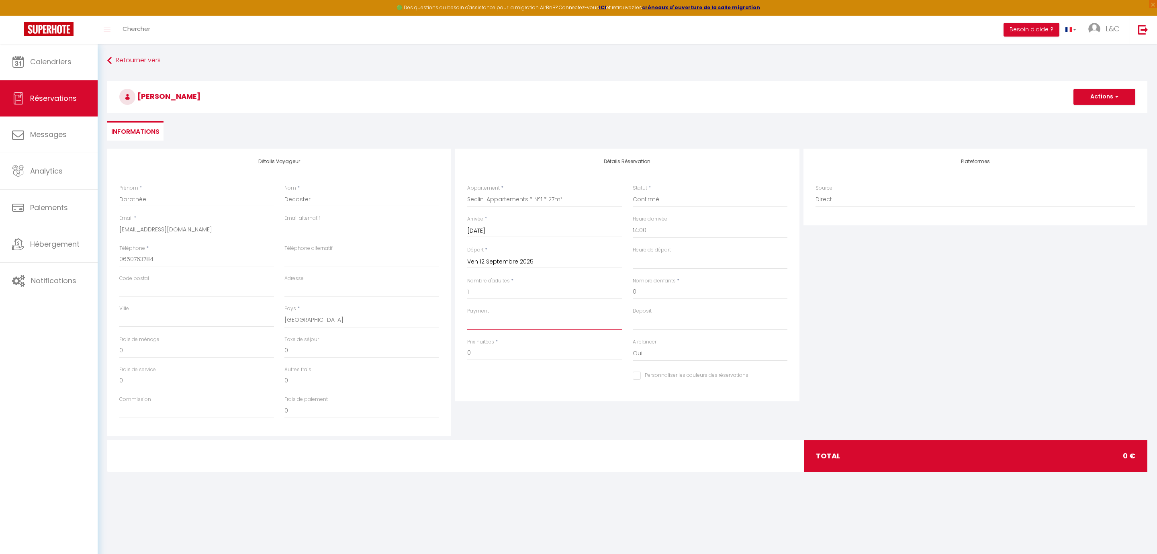
click option "OK" at bounding box center [0, 0] width 0 height 0
click at [633, 315] on select "OK KO" at bounding box center [710, 322] width 155 height 15
click option "OK" at bounding box center [0, 0] width 0 height 0
click at [532, 355] on input "0" at bounding box center [544, 353] width 155 height 14
drag, startPoint x: 527, startPoint y: 351, endPoint x: 451, endPoint y: 360, distance: 76.5
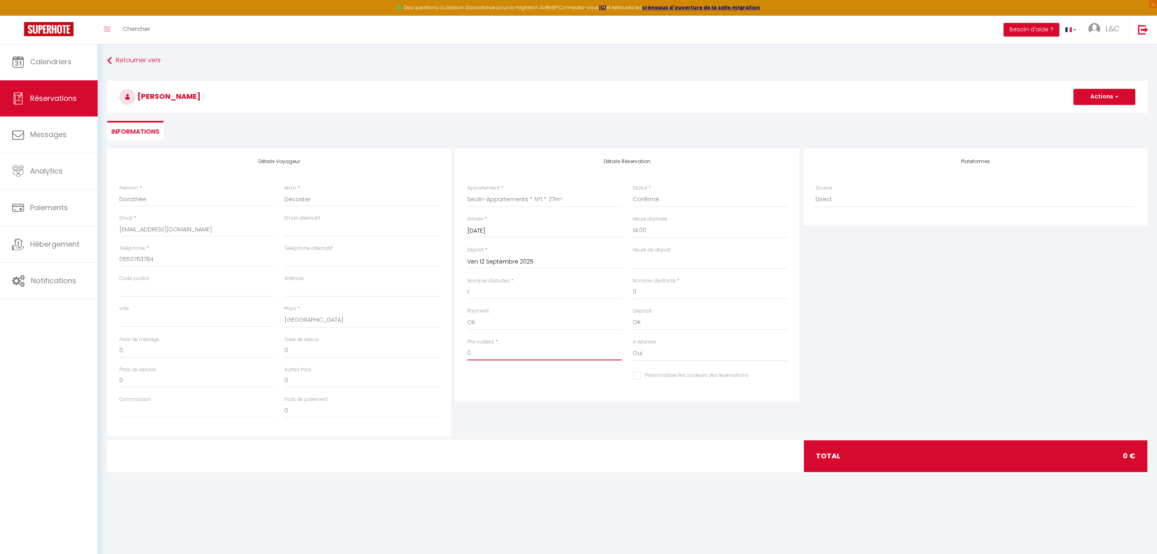
click at [467, 360] on input "0" at bounding box center [544, 353] width 155 height 14
click at [501, 354] on input "263" at bounding box center [544, 353] width 155 height 14
click at [633, 346] on select "Oui Non" at bounding box center [710, 353] width 155 height 15
click option "Non" at bounding box center [0, 0] width 0 height 0
click at [639, 376] on input "Personnaliser les couleurs des réservations" at bounding box center [691, 376] width 116 height 8
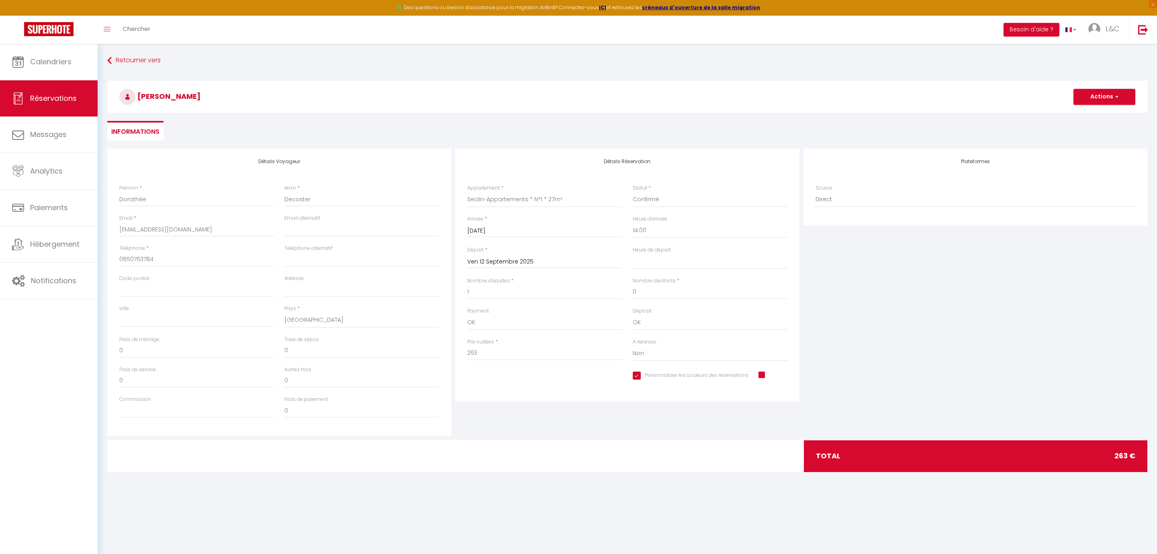
click at [759, 374] on span at bounding box center [762, 375] width 6 height 6
click at [704, 445] on div at bounding box center [726, 444] width 61 height 4
click at [859, 344] on div "Plateformes Source Direct [DOMAIN_NAME] [DOMAIN_NAME] Chalet montagne Expedia G…" at bounding box center [976, 292] width 348 height 287
click at [633, 254] on select "00:00 00:30 01:00 01:30 02:00 02:30 03:00 03:30 04:00 04:30 05:00 05:30 06:00 0…" at bounding box center [710, 261] width 155 height 15
click option "11:00" at bounding box center [0, 0] width 0 height 0
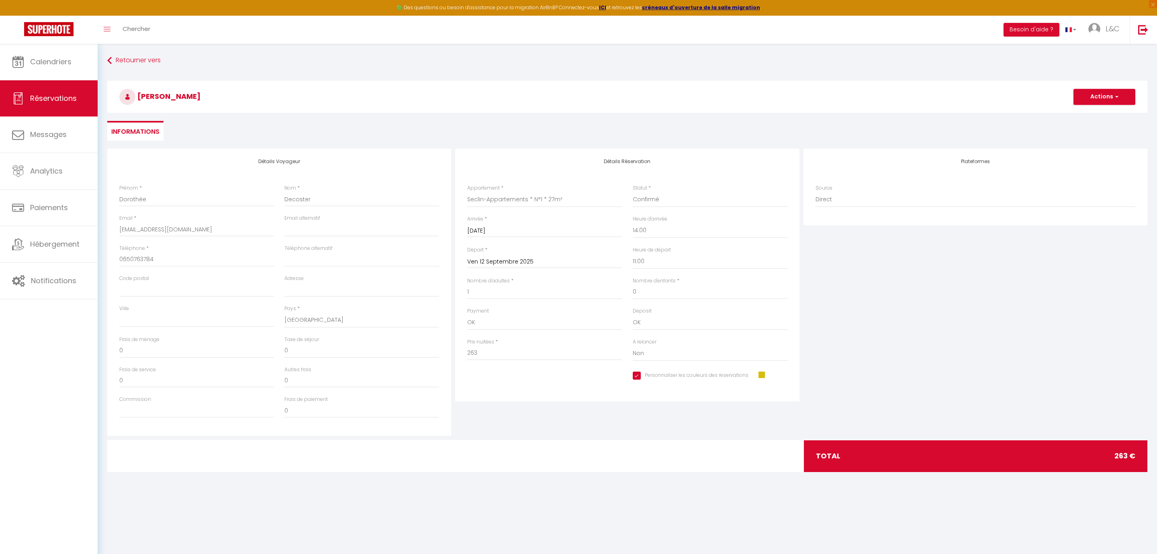
click at [567, 418] on div "Détails Réservation Appartement * Seclin-Appartements * N°1 * 27m² Seclin-Appar…" at bounding box center [627, 292] width 348 height 287
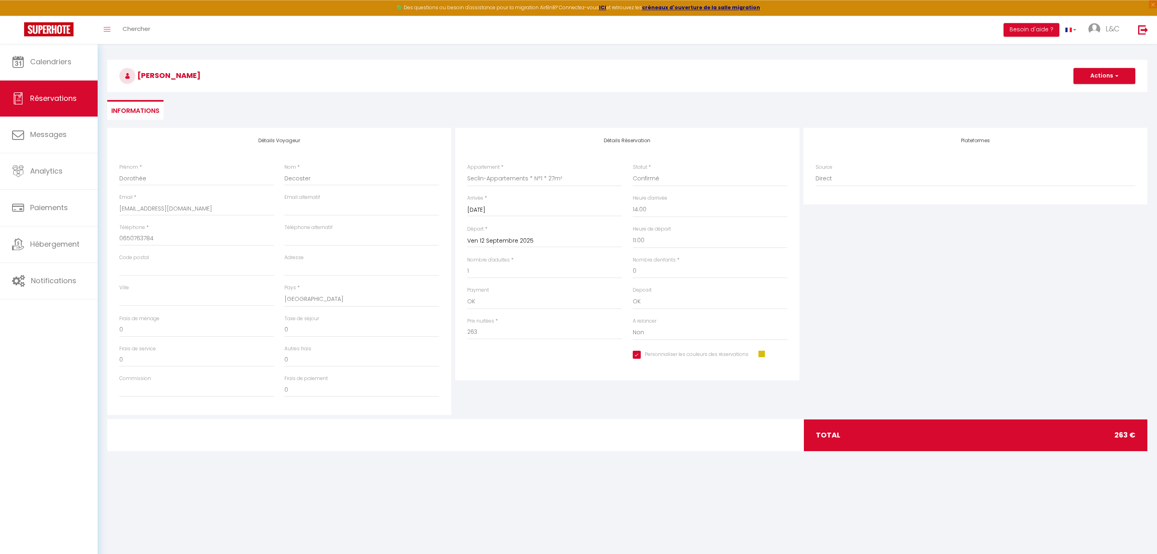
scroll to position [44, 0]
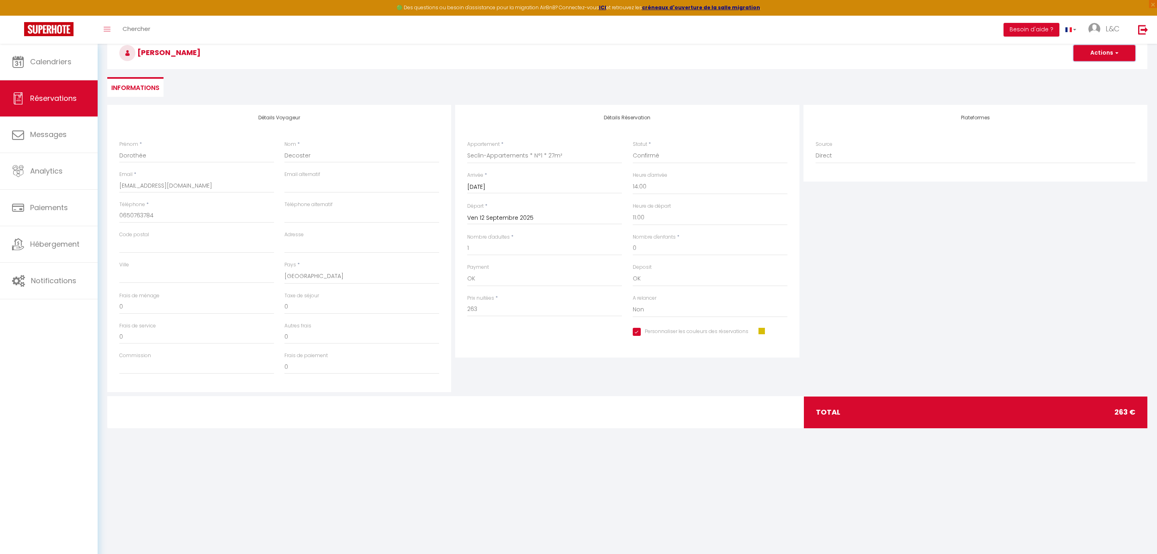
click at [1099, 55] on button "Actions" at bounding box center [1105, 53] width 62 height 16
click at [1098, 72] on link "Enregistrer" at bounding box center [1096, 70] width 63 height 10
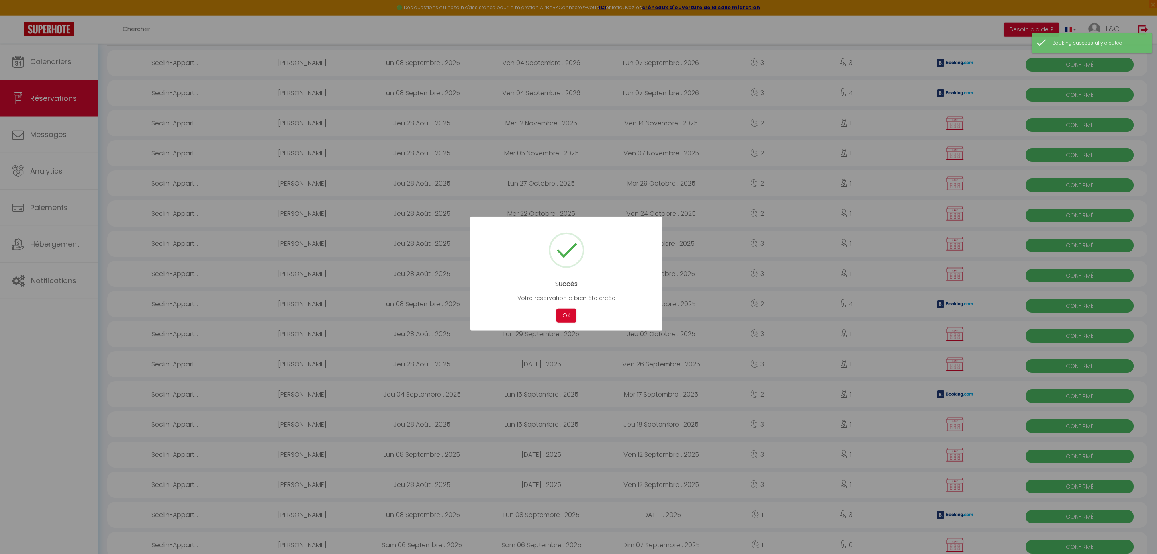
scroll to position [87, 0]
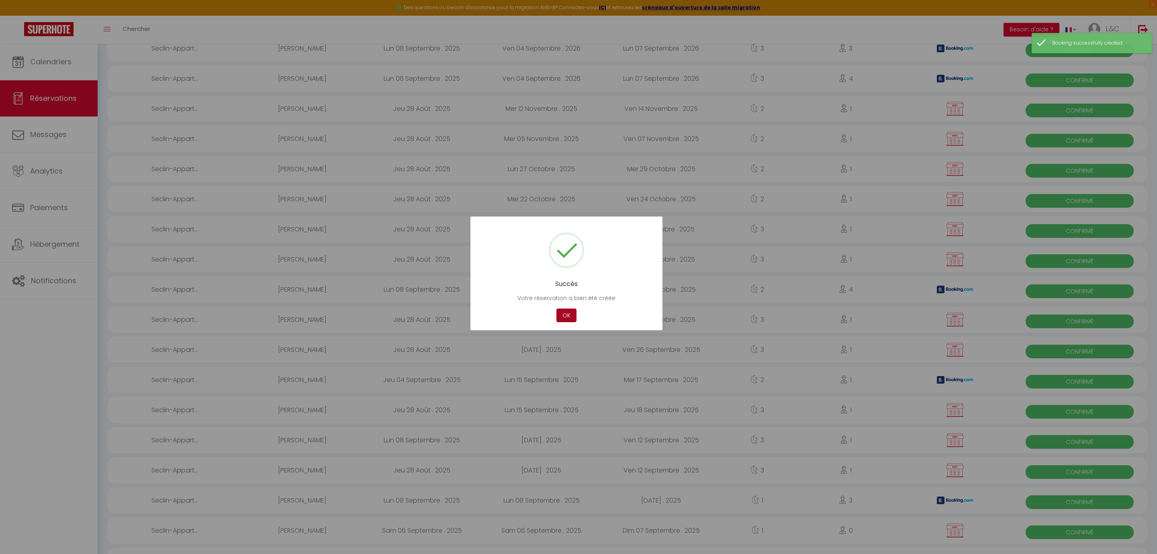
click at [566, 317] on button "OK" at bounding box center [566, 316] width 20 height 14
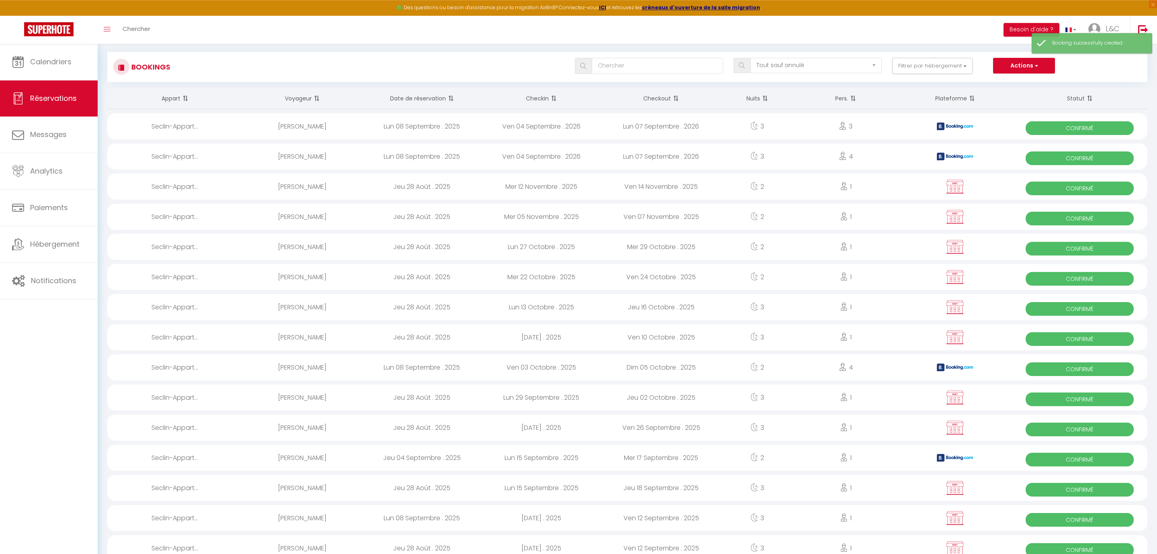
scroll to position [0, 0]
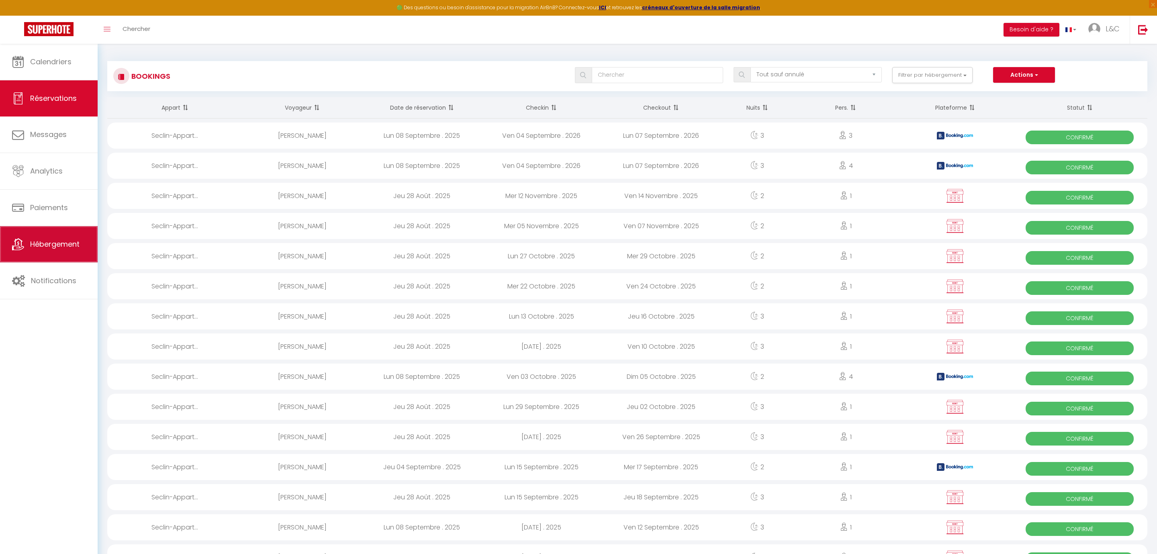
click at [65, 248] on span "Hébergement" at bounding box center [54, 244] width 49 height 10
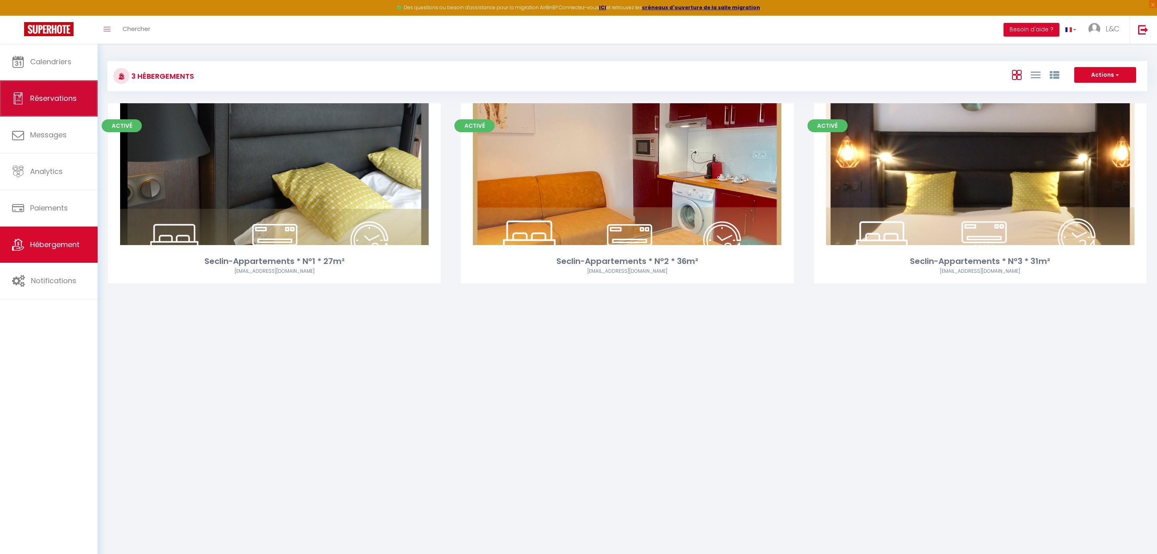
click at [49, 98] on span "Réservations" at bounding box center [53, 98] width 47 height 10
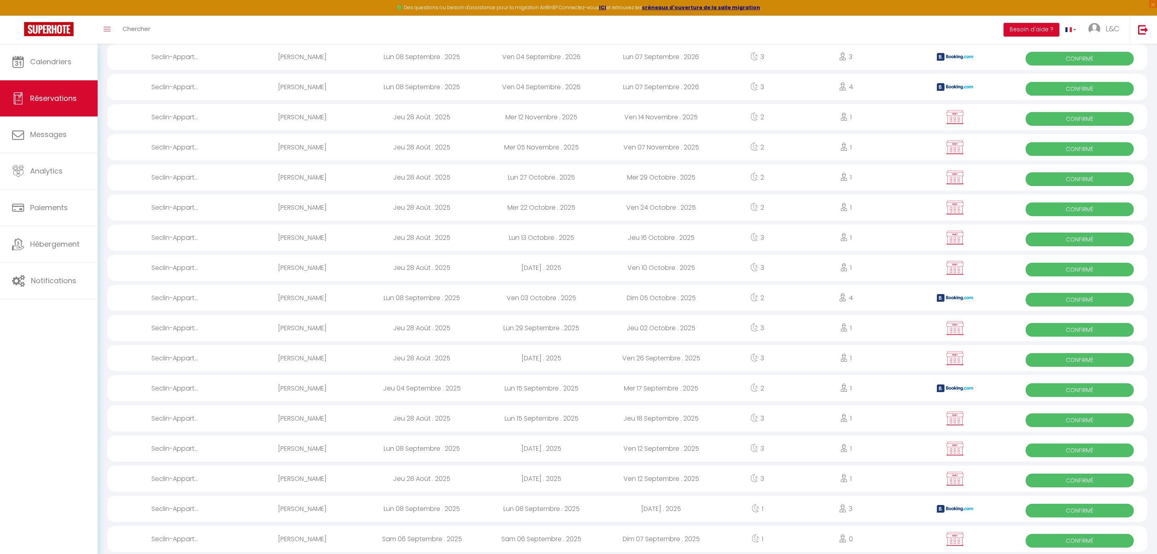
scroll to position [87, 0]
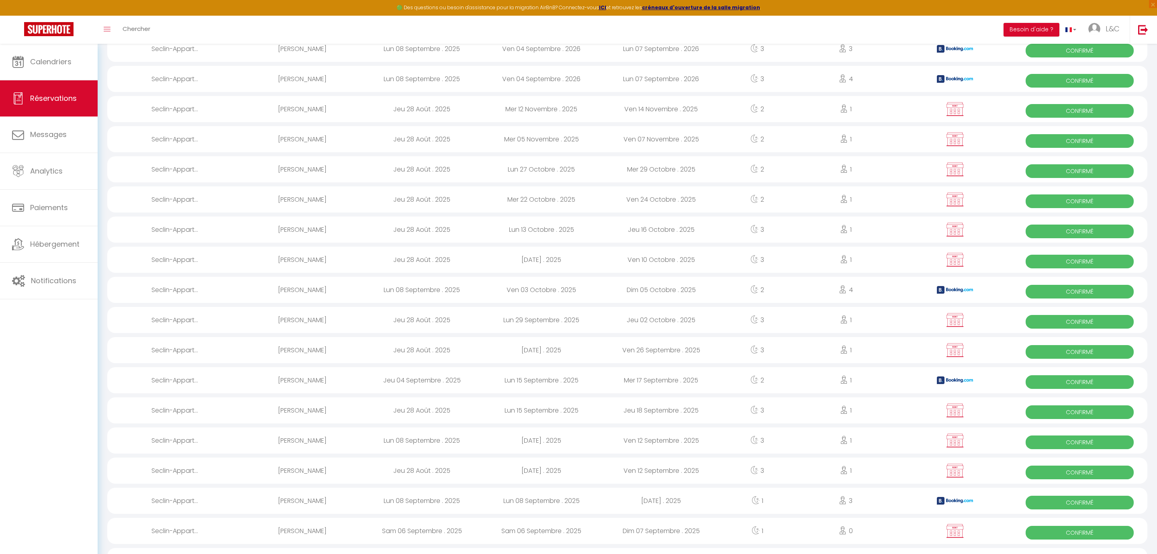
click at [363, 434] on div "Lun 08 Septembre . 2025" at bounding box center [422, 441] width 120 height 26
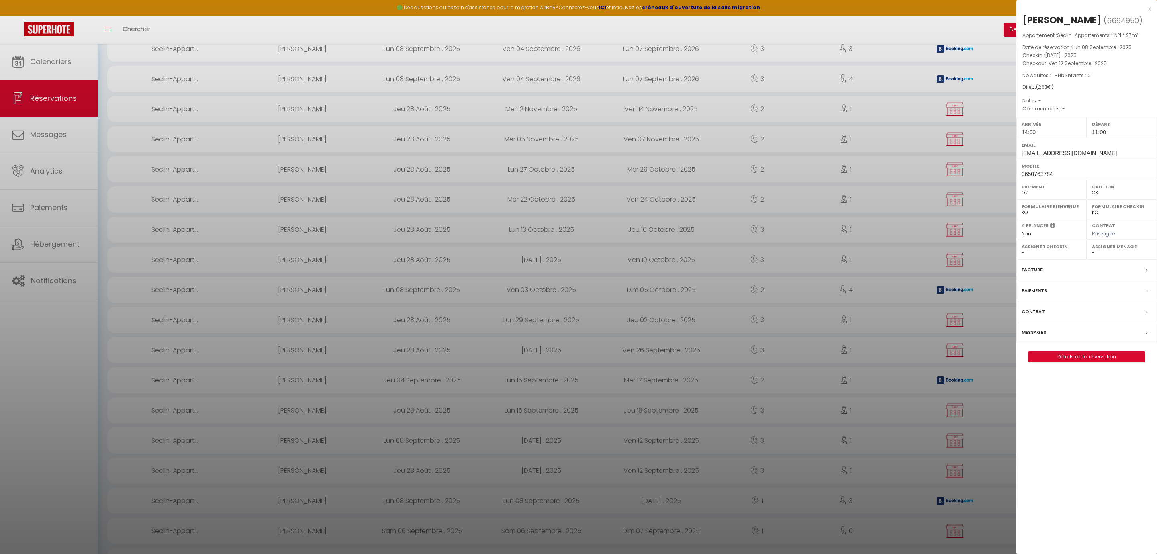
click at [1080, 51] on span "Lun 08 Septembre . 2025" at bounding box center [1101, 47] width 59 height 7
click at [1088, 362] on link "Détails de la réservation" at bounding box center [1087, 357] width 116 height 10
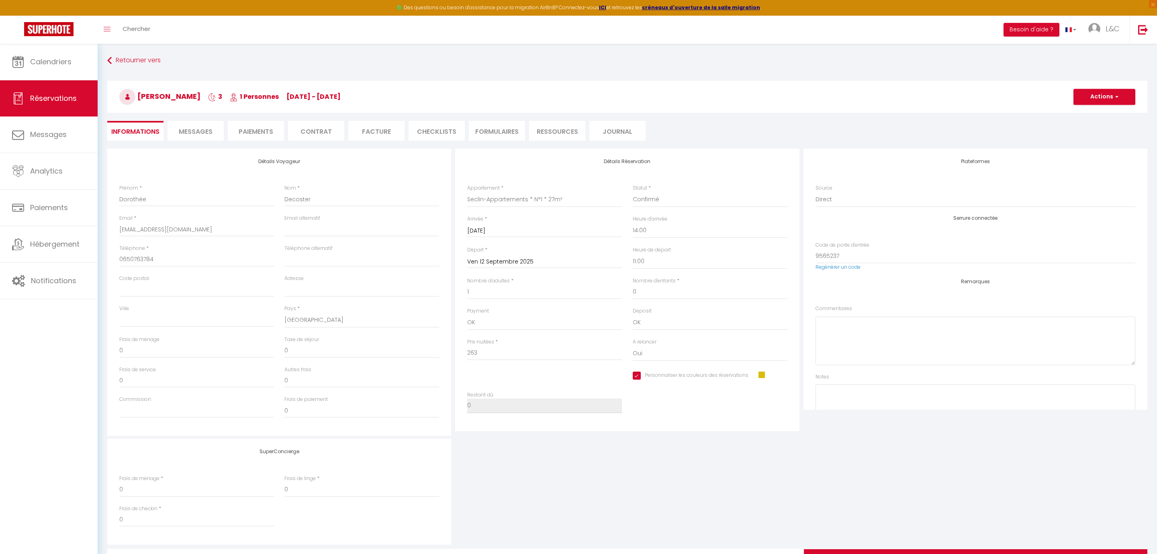
click at [204, 133] on span "Messages" at bounding box center [196, 131] width 34 height 9
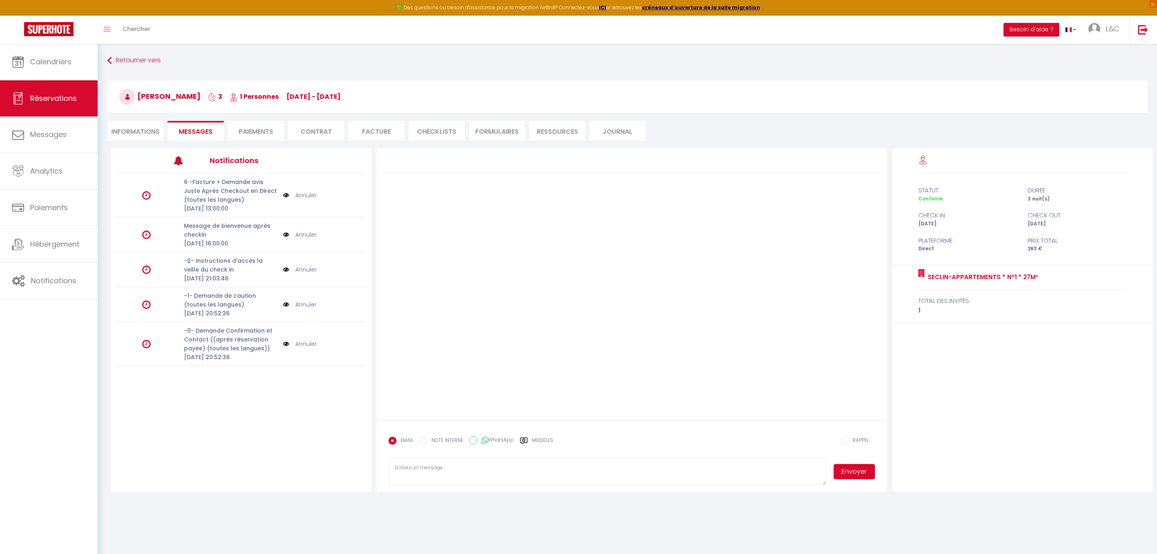
click at [145, 130] on li "Informations" at bounding box center [135, 131] width 56 height 20
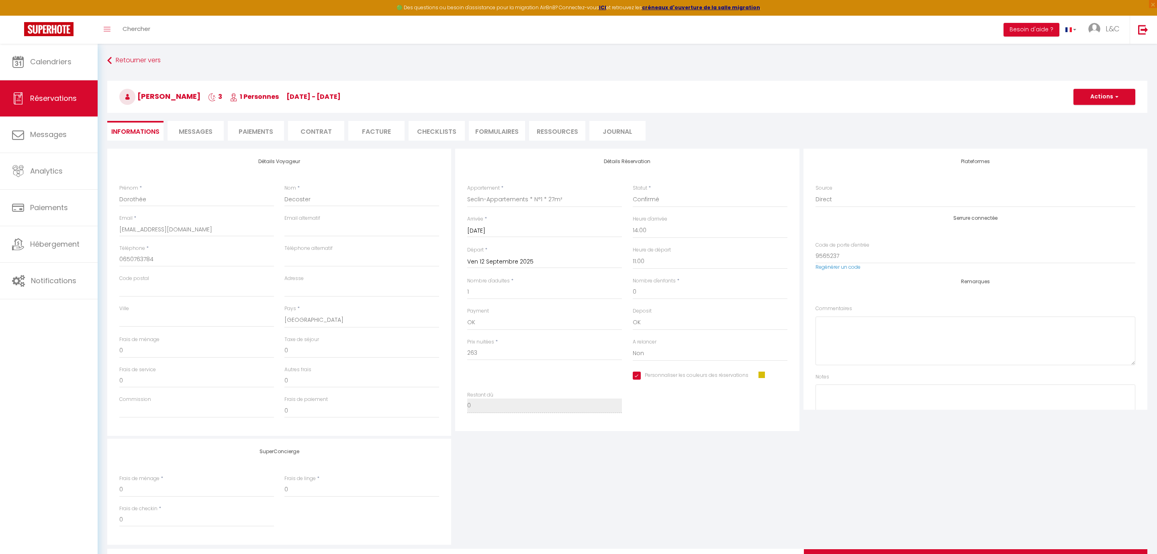
scroll to position [43, 0]
